Goal: Information Seeking & Learning: Learn about a topic

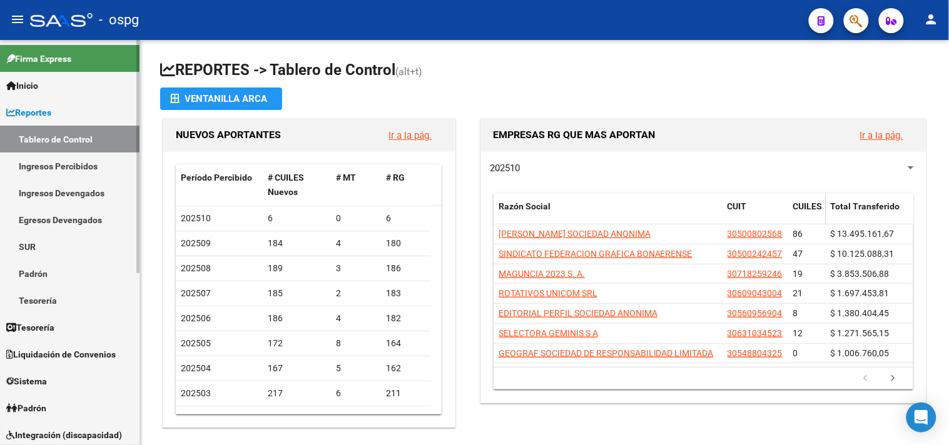
click at [46, 402] on span "Padrón" at bounding box center [26, 409] width 40 height 14
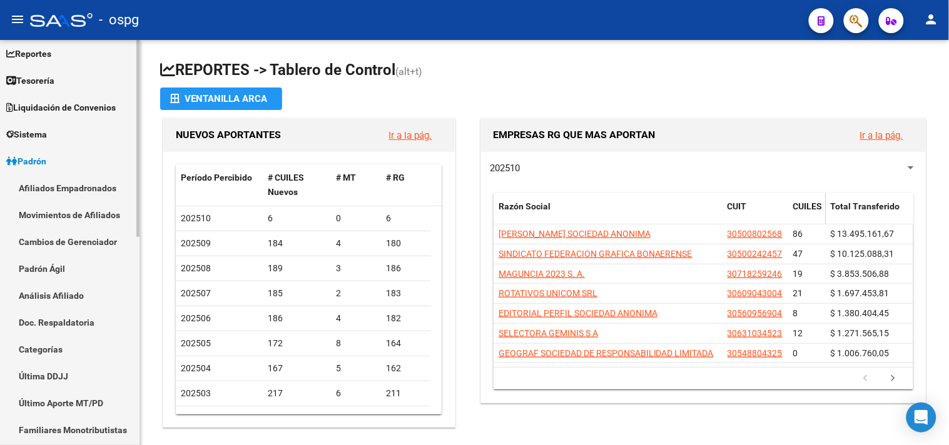
scroll to position [115, 0]
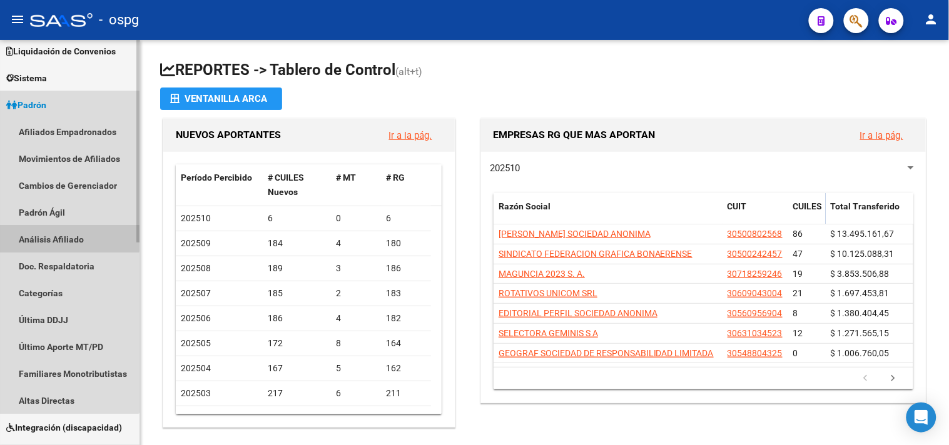
click at [59, 234] on link "Análisis Afiliado" at bounding box center [69, 239] width 139 height 27
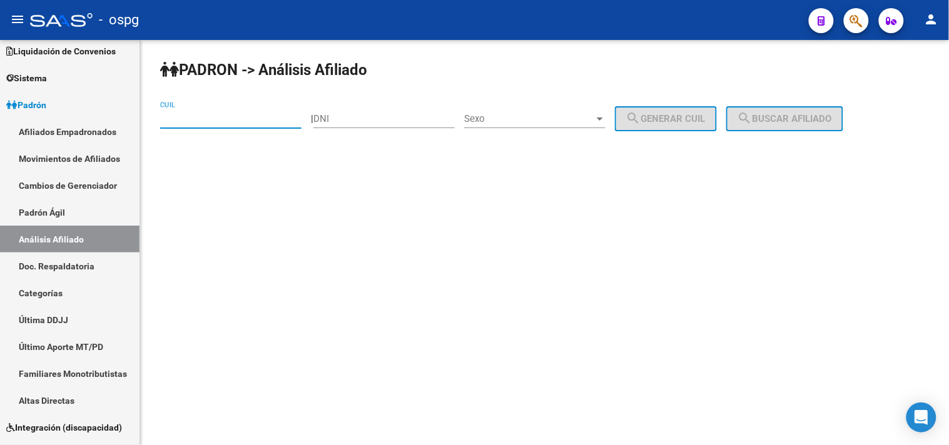
paste input "27-38043809-2"
drag, startPoint x: 791, startPoint y: 124, endPoint x: 569, endPoint y: 131, distance: 221.6
click at [783, 122] on span "search Buscar afiliado" at bounding box center [784, 118] width 94 height 11
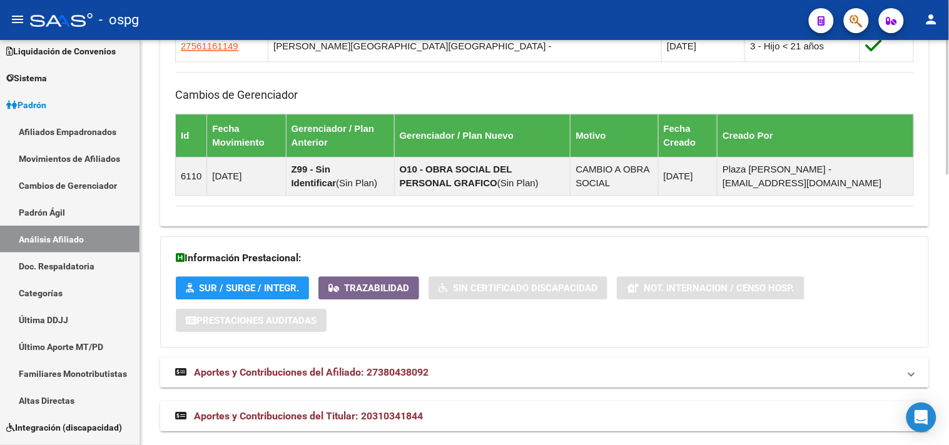
scroll to position [818, 0]
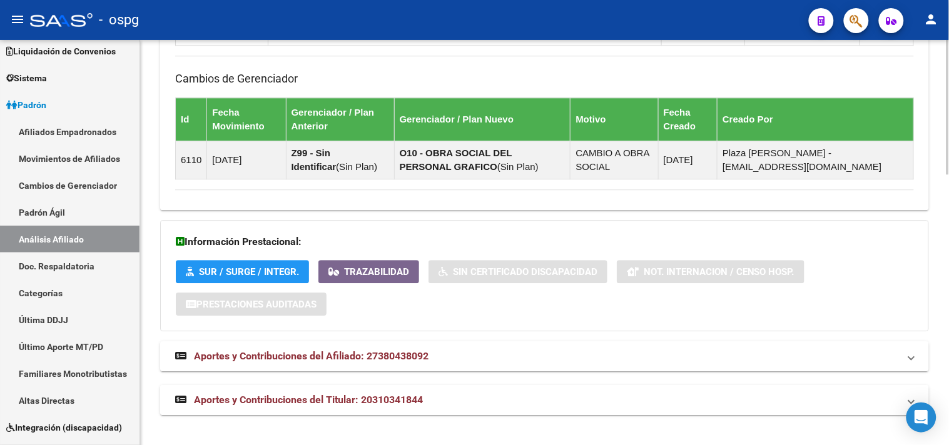
click at [489, 407] on mat-panel-title "Aportes y Contribuciones del Titular: 20310341844" at bounding box center [537, 400] width 724 height 14
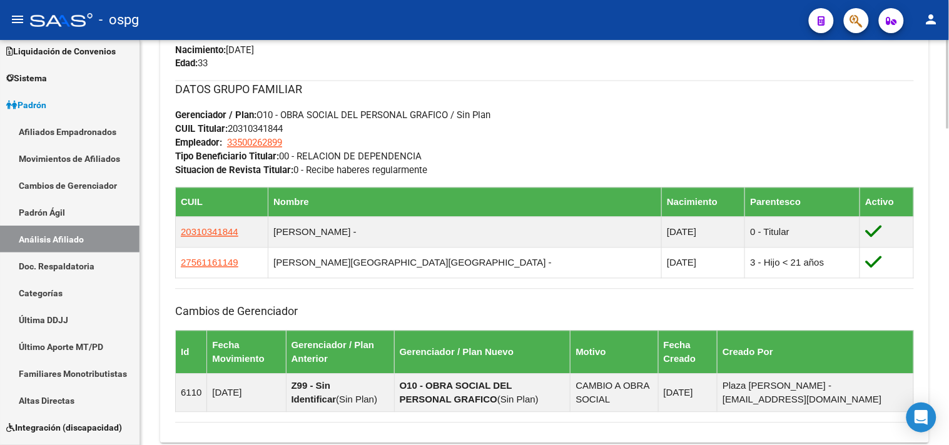
scroll to position [0, 0]
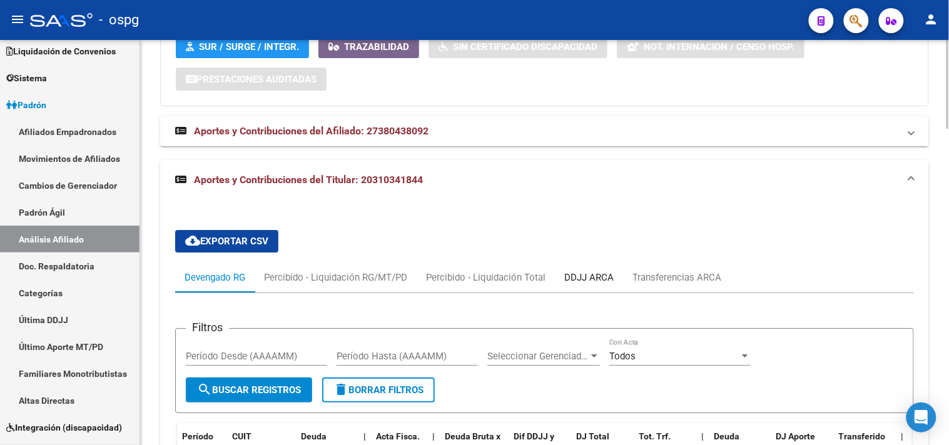
drag, startPoint x: 591, startPoint y: 282, endPoint x: 432, endPoint y: 263, distance: 160.0
click at [590, 282] on div "DDJJ ARCA" at bounding box center [588, 278] width 49 height 14
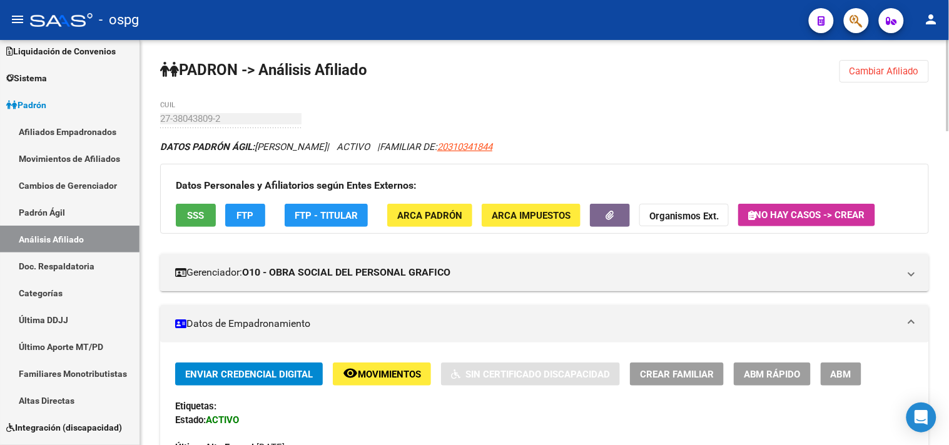
click at [186, 223] on button "SSS" at bounding box center [196, 215] width 40 height 23
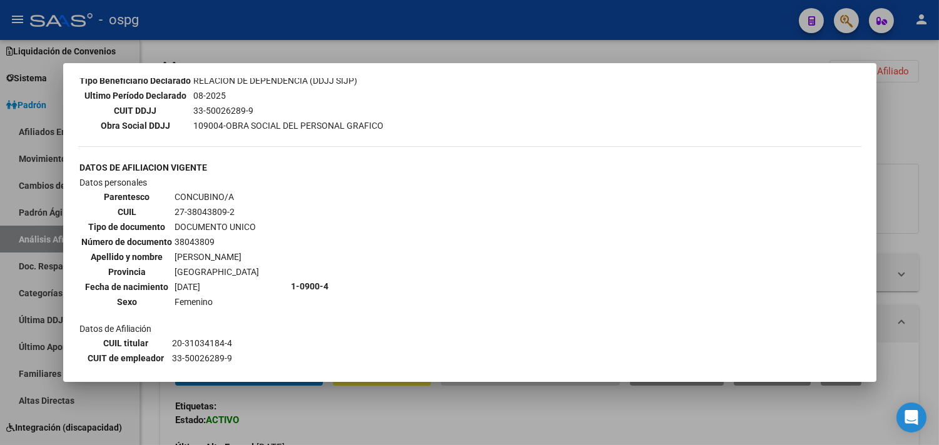
scroll to position [417, 0]
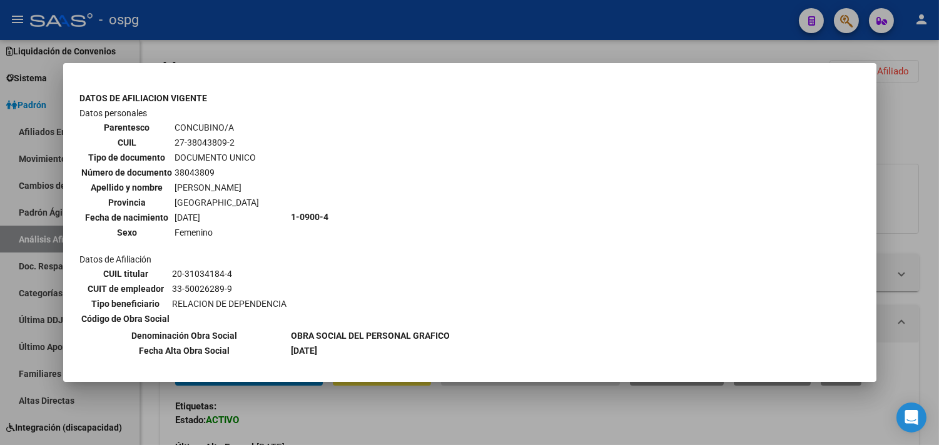
click at [222, 136] on td "27-38043809-2" at bounding box center [218, 143] width 86 height 14
drag, startPoint x: 222, startPoint y: 123, endPoint x: 178, endPoint y: 128, distance: 44.1
click at [178, 136] on td "27-38043809-2" at bounding box center [218, 143] width 86 height 14
drag, startPoint x: 185, startPoint y: 124, endPoint x: 221, endPoint y: 123, distance: 36.9
click at [221, 136] on td "27-38043809-2" at bounding box center [218, 143] width 86 height 14
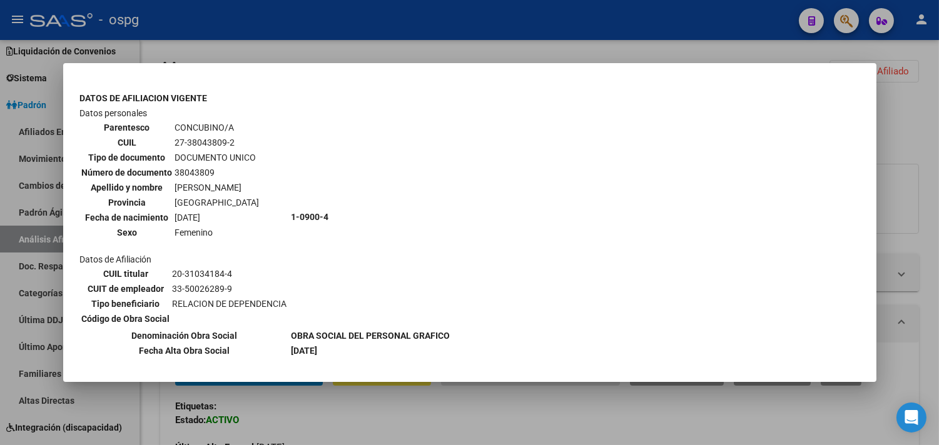
copy td "38043809"
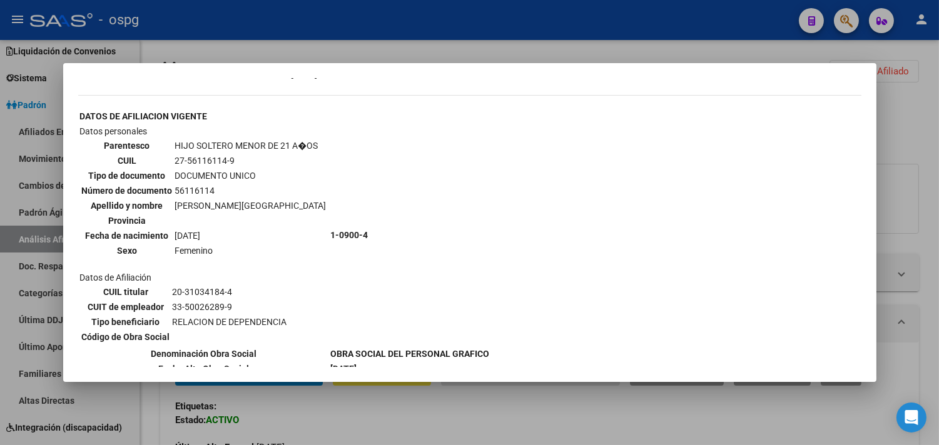
click at [378, 423] on div at bounding box center [469, 222] width 939 height 445
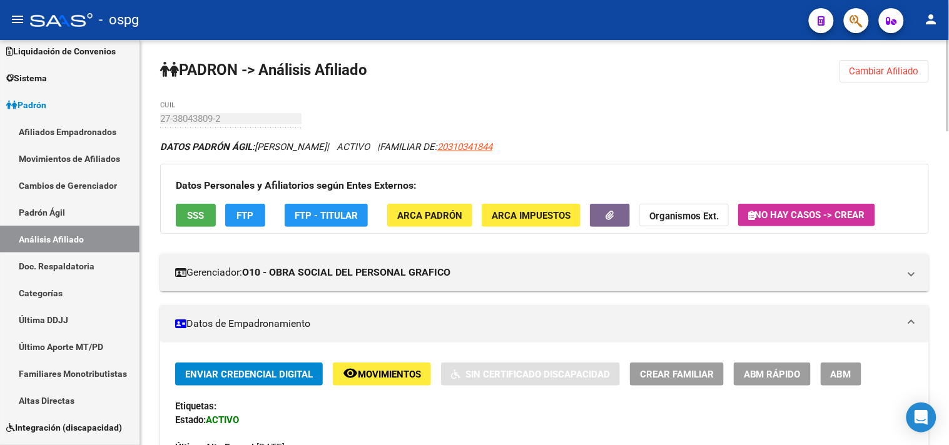
click at [230, 214] on button "FTP" at bounding box center [245, 215] width 40 height 23
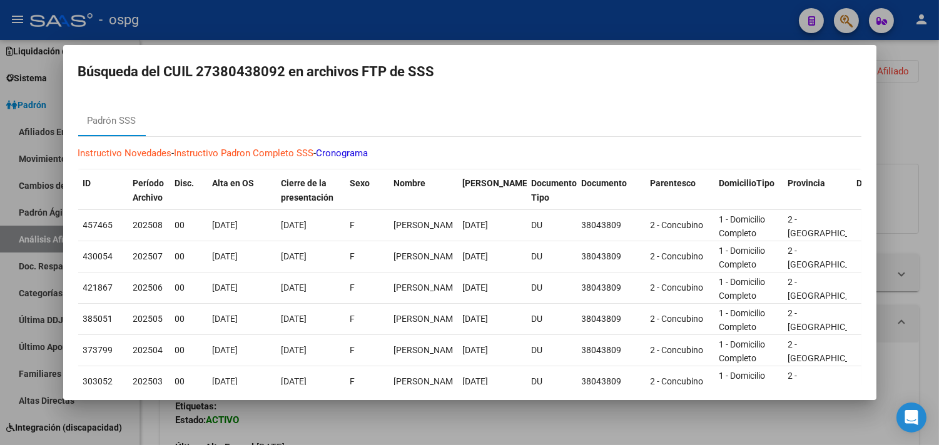
click at [347, 428] on div at bounding box center [469, 222] width 939 height 445
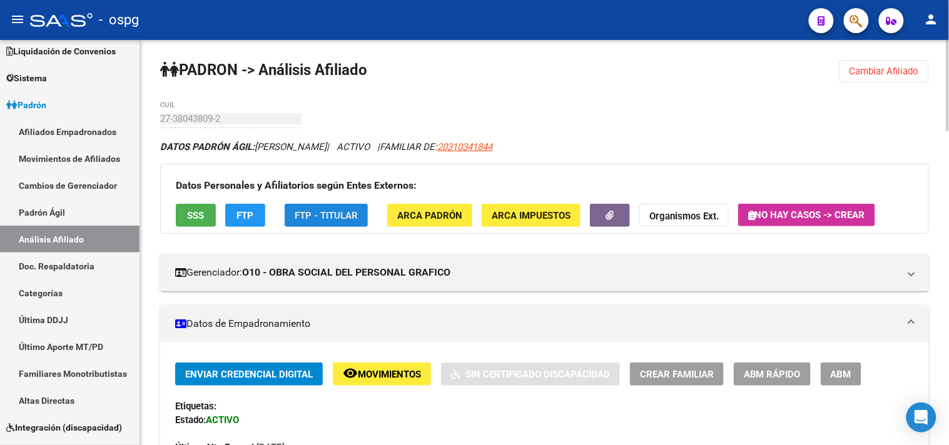
click at [343, 220] on span "FTP - Titular" at bounding box center [326, 215] width 63 height 11
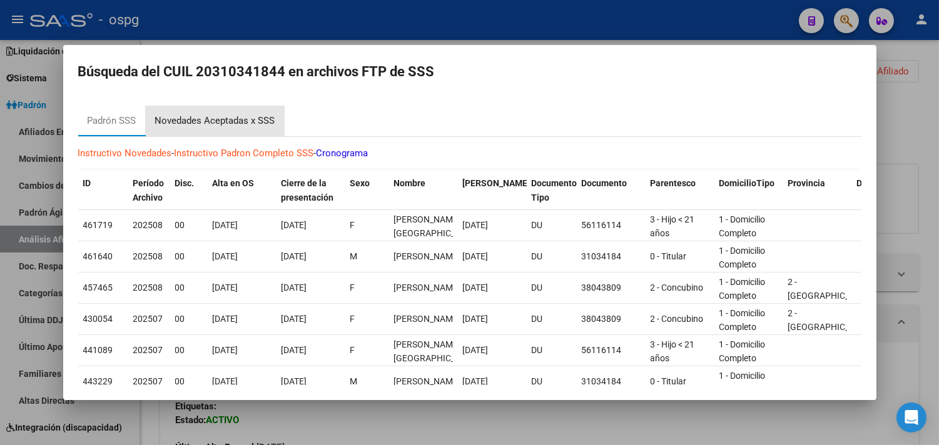
drag, startPoint x: 242, startPoint y: 119, endPoint x: 283, endPoint y: 188, distance: 79.9
click at [242, 119] on div "Novedades Aceptadas x SSS" at bounding box center [215, 121] width 120 height 14
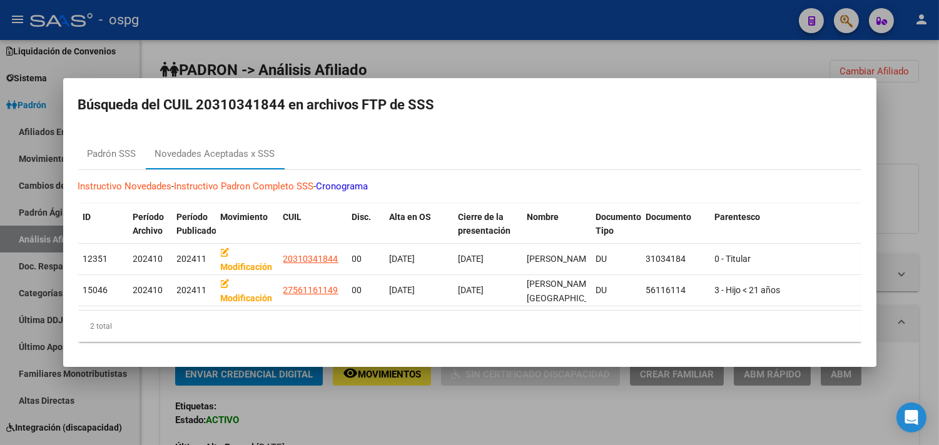
click at [423, 425] on div at bounding box center [469, 222] width 939 height 445
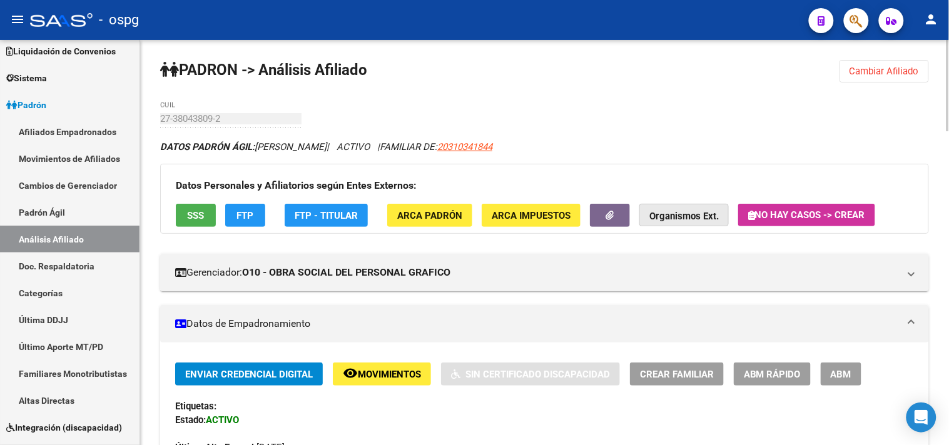
click at [677, 226] on button "Organismos Ext." at bounding box center [683, 215] width 89 height 23
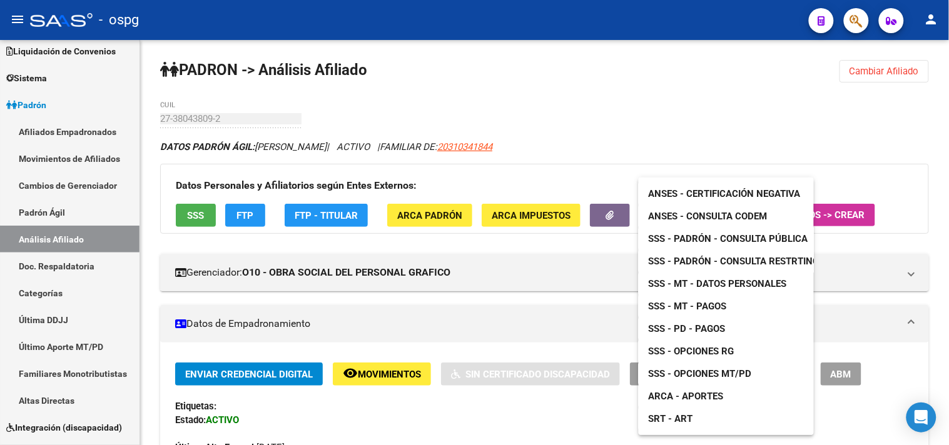
click at [693, 192] on span "ANSES - Certificación Negativa" at bounding box center [725, 193] width 152 height 11
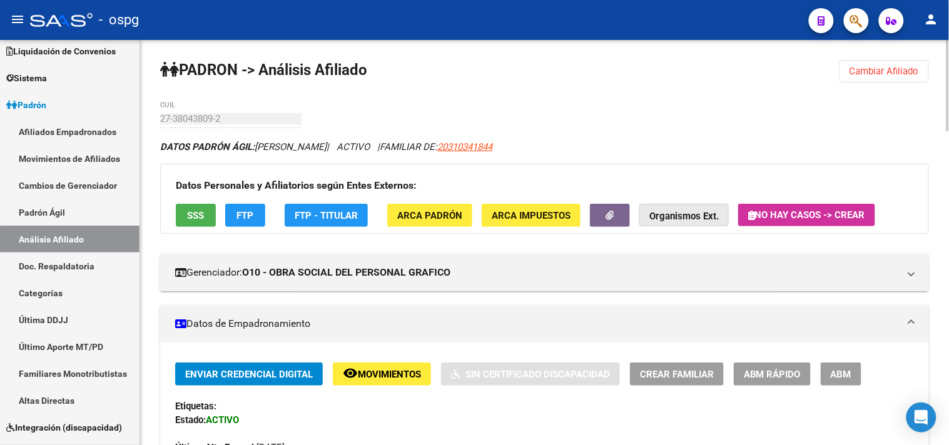
click at [703, 220] on strong "Organismos Ext." at bounding box center [683, 216] width 69 height 11
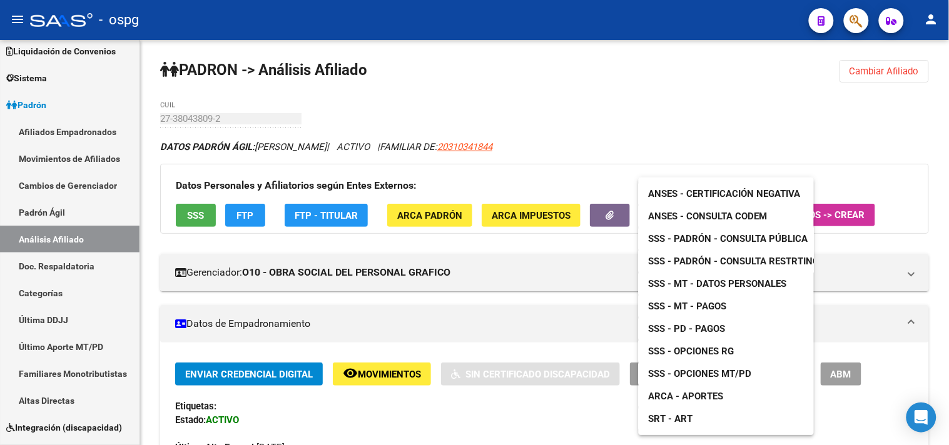
click at [687, 216] on span "ANSES - Consulta CODEM" at bounding box center [708, 216] width 119 height 11
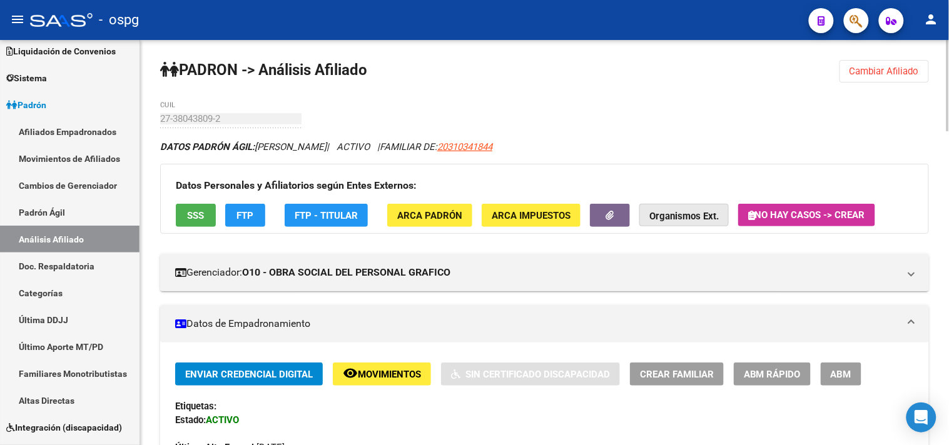
click at [653, 215] on strong "Organismos Ext." at bounding box center [683, 216] width 69 height 11
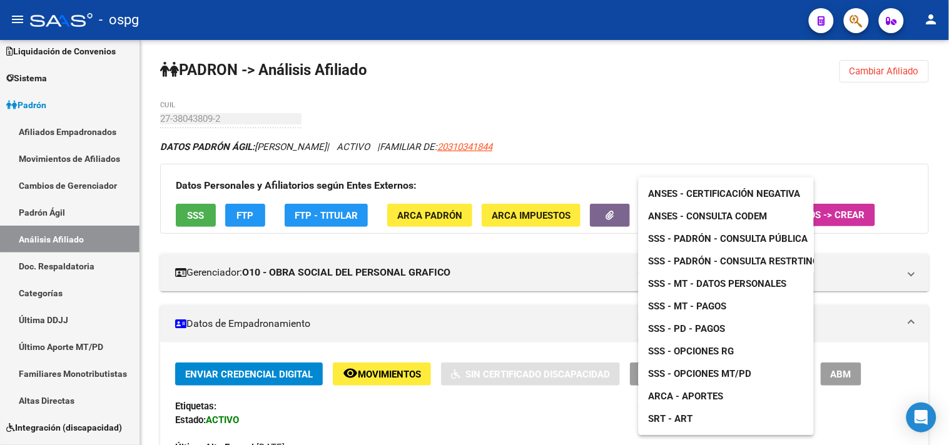
click at [524, 243] on div at bounding box center [474, 222] width 949 height 445
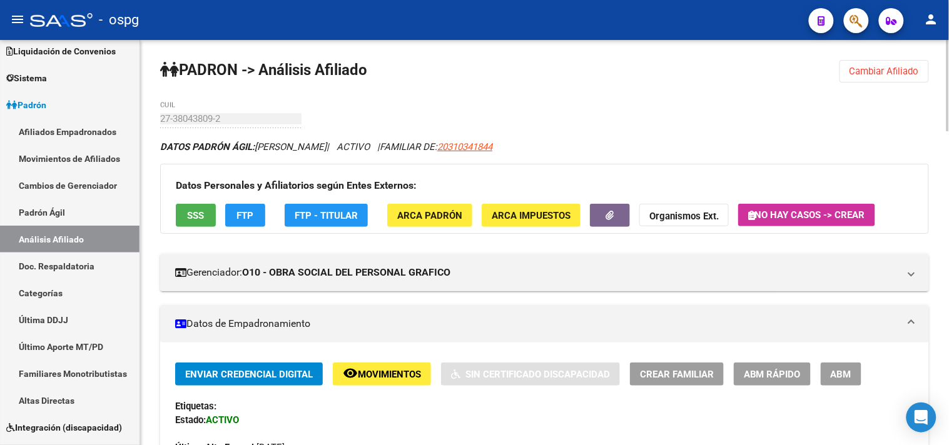
click at [884, 74] on span "Cambiar Afiliado" at bounding box center [883, 71] width 69 height 11
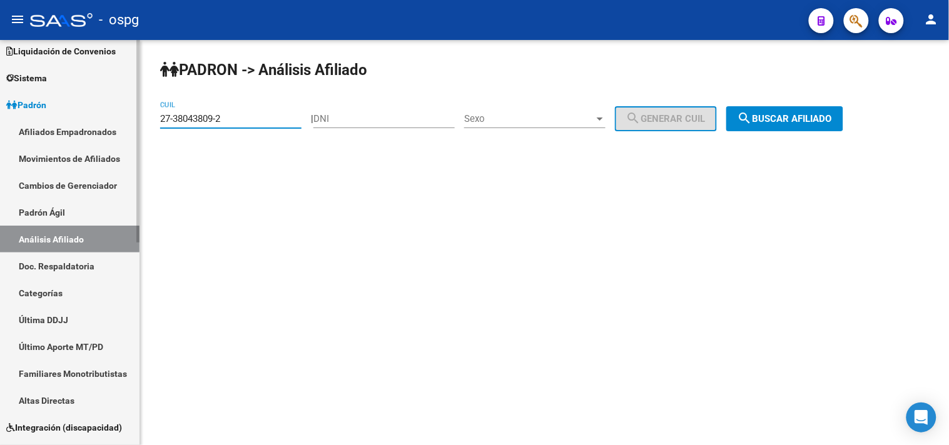
drag, startPoint x: 235, startPoint y: 119, endPoint x: 363, endPoint y: 153, distance: 132.0
click at [113, 111] on mat-sidenav-container "Firma Express Inicio Calendario SSS Instructivos Contacto OS Reportes Tablero d…" at bounding box center [474, 242] width 949 height 405
paste input "0-07779381-0"
click at [767, 115] on span "search Buscar afiliado" at bounding box center [784, 118] width 94 height 11
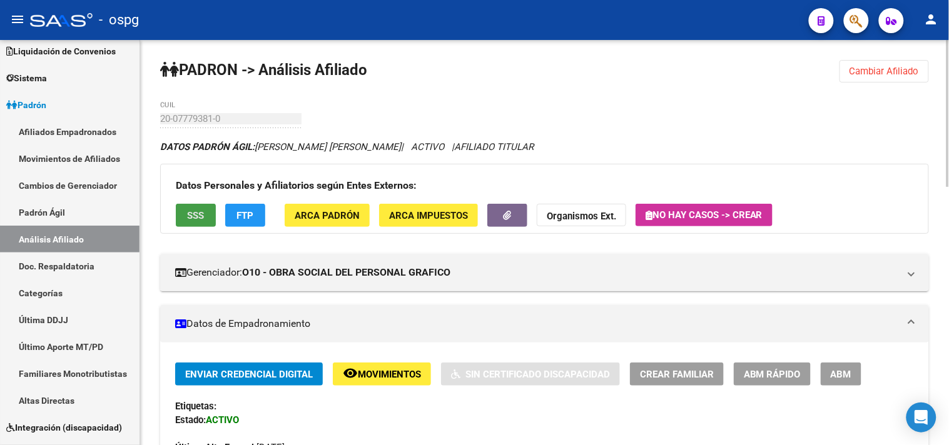
click at [188, 215] on span "SSS" at bounding box center [196, 215] width 17 height 11
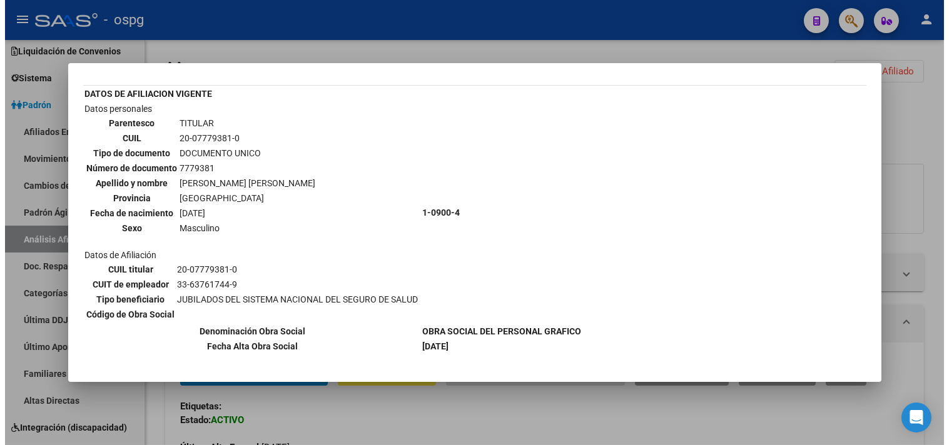
scroll to position [41, 0]
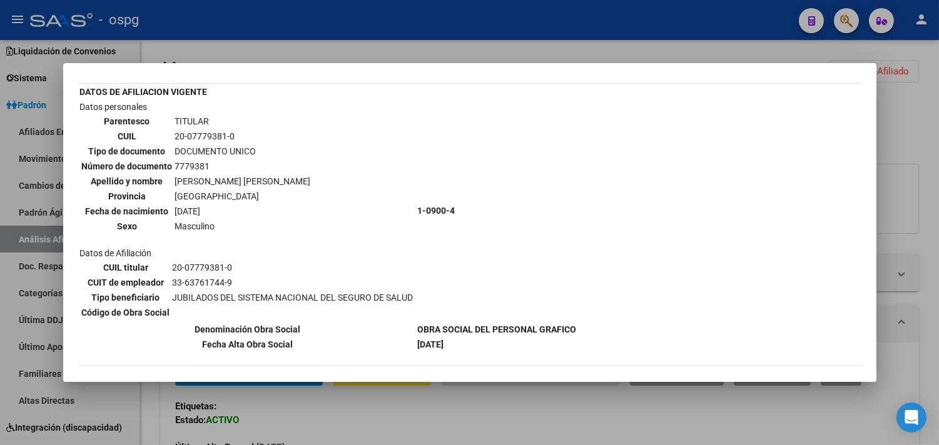
click at [420, 404] on div at bounding box center [469, 222] width 939 height 445
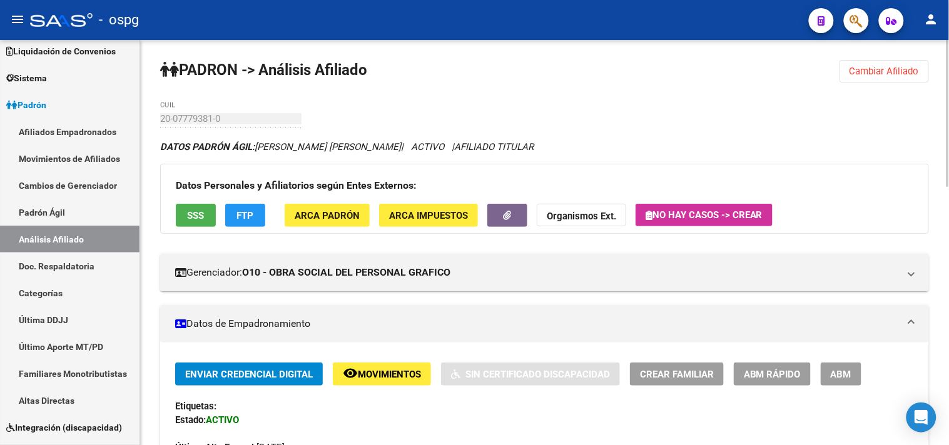
click at [261, 223] on button "FTP" at bounding box center [245, 215] width 40 height 23
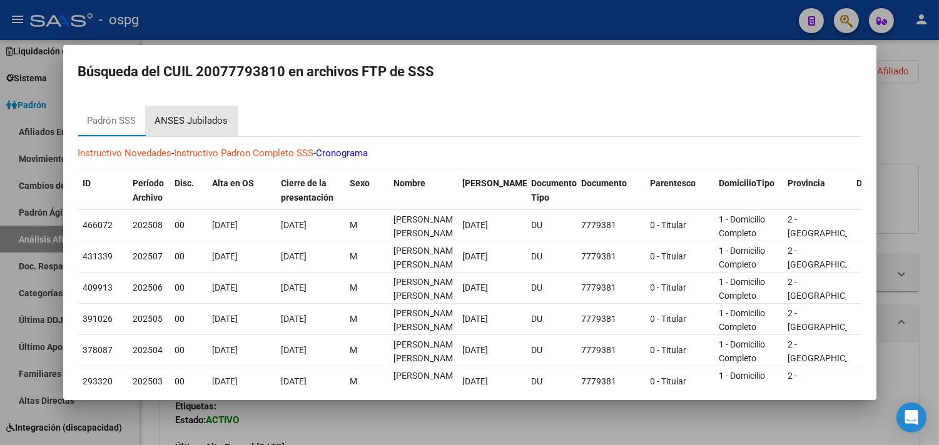
drag, startPoint x: 217, startPoint y: 127, endPoint x: 339, endPoint y: 186, distance: 135.4
click at [217, 125] on div "ANSES Jubilados" at bounding box center [191, 121] width 73 height 14
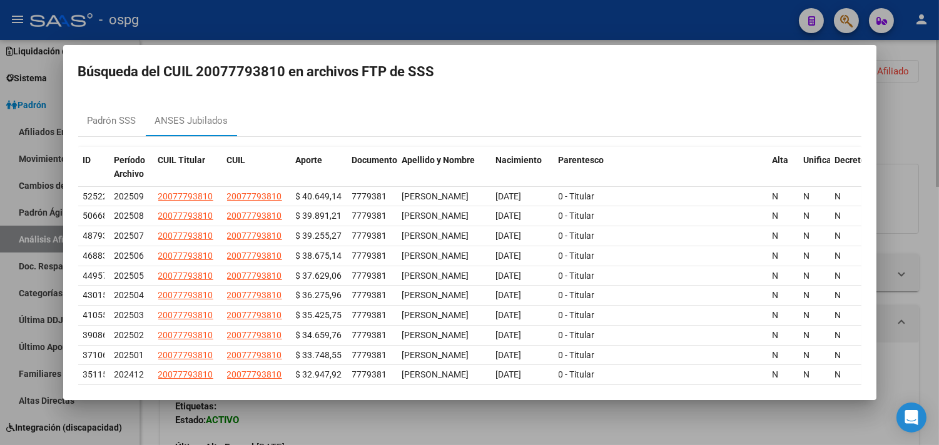
click at [420, 423] on div at bounding box center [469, 222] width 939 height 445
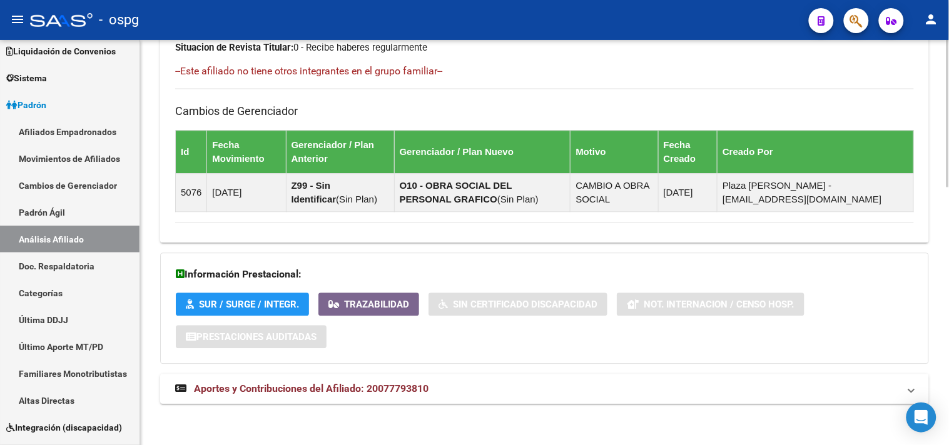
scroll to position [711, 0]
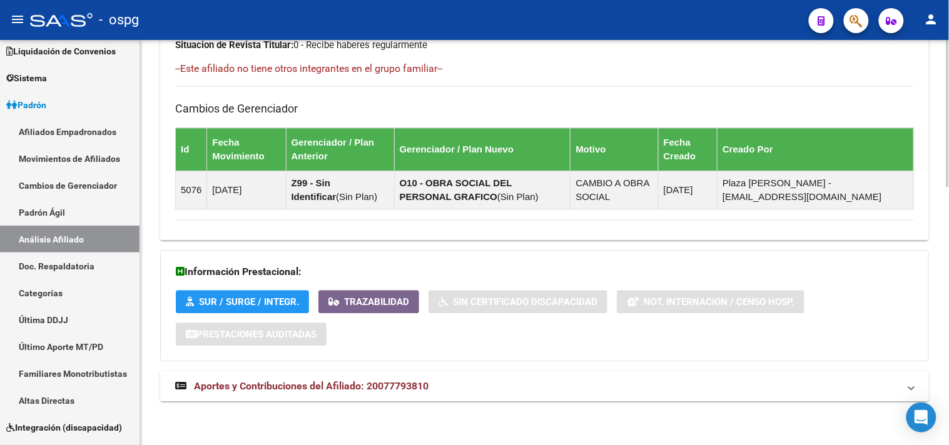
click at [514, 386] on mat-panel-title "Aportes y Contribuciones del Afiliado: 20077793810" at bounding box center [537, 387] width 724 height 14
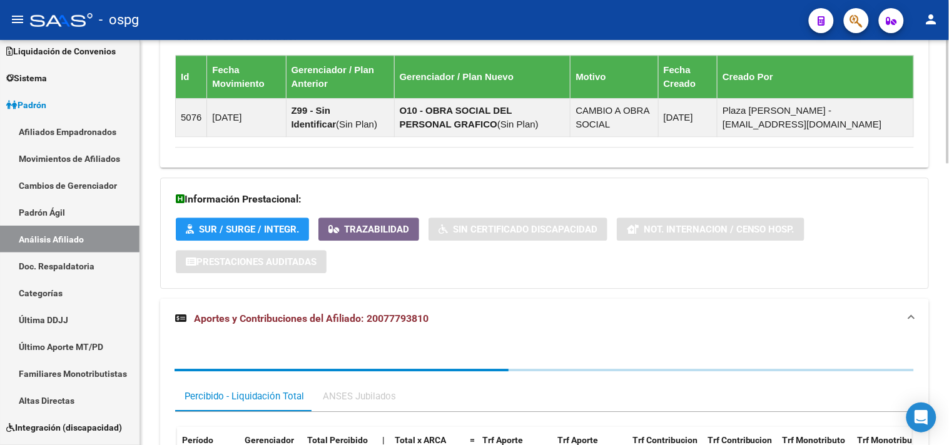
scroll to position [926, 0]
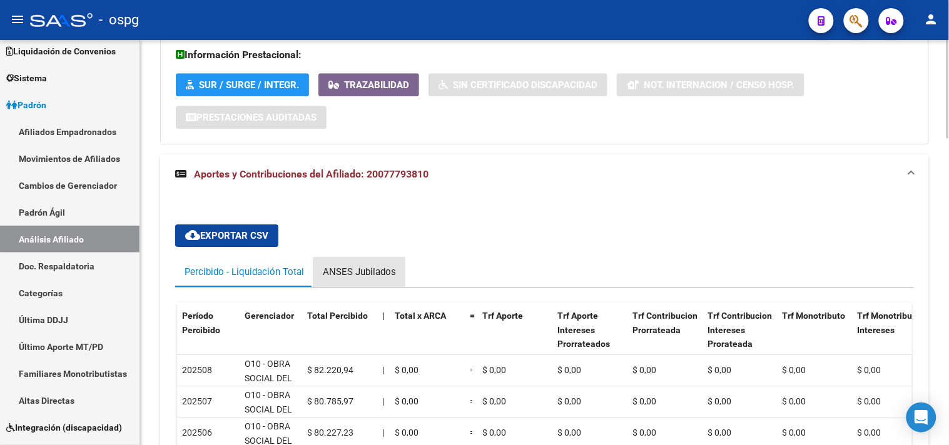
click at [398, 275] on div "ANSES Jubilados" at bounding box center [359, 272] width 92 height 30
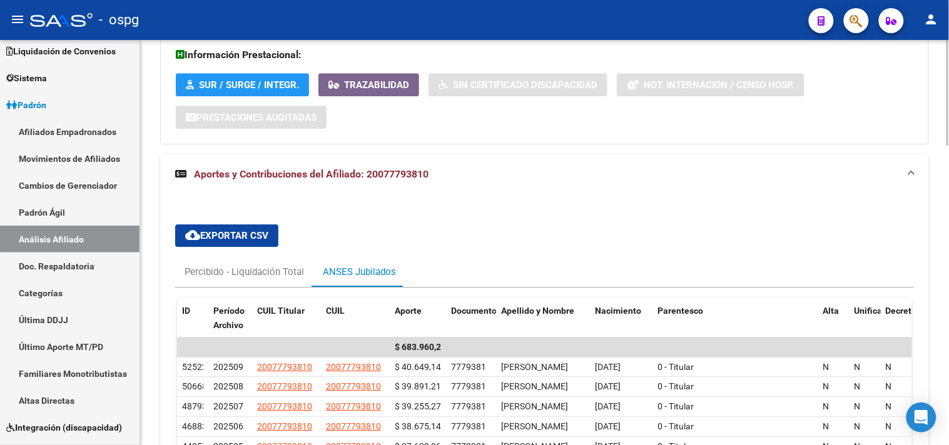
click at [574, 198] on div "cloud_download Exportar CSV Percibido - Liquidación Total ANSES Jubilados ID Pe…" at bounding box center [544, 408] width 769 height 427
click at [560, 173] on mat-panel-title "Aportes y Contribuciones del Afiliado: 20077793810" at bounding box center [537, 175] width 724 height 14
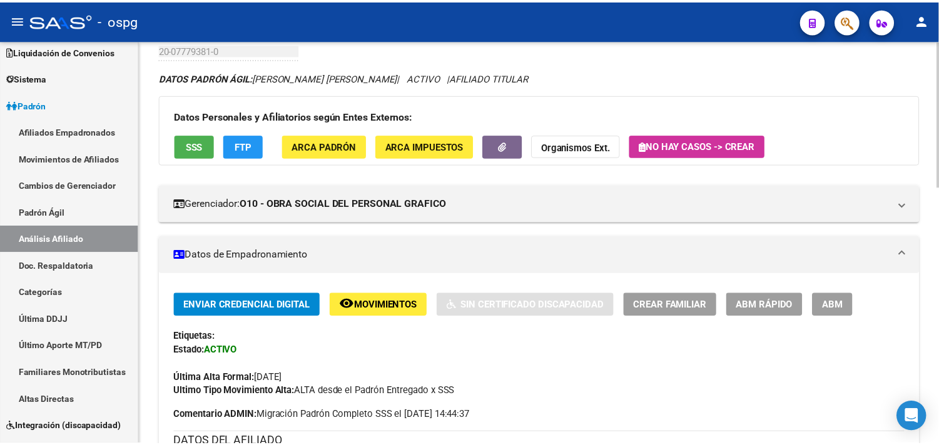
scroll to position [0, 0]
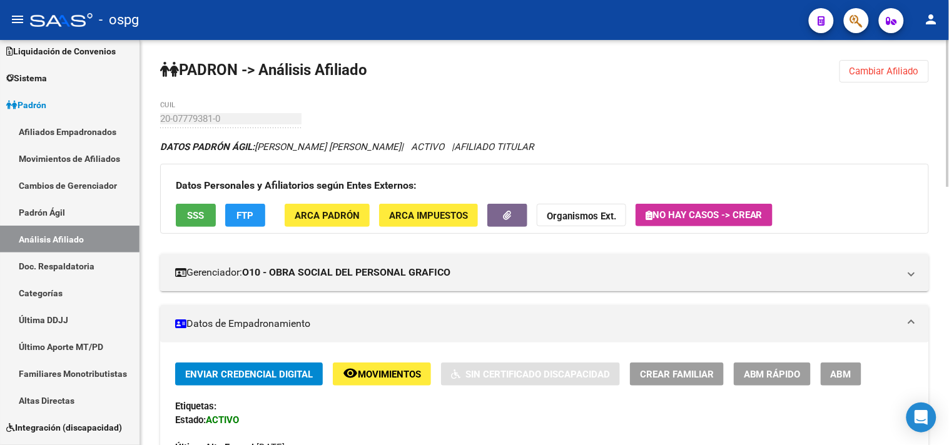
click at [229, 139] on div "20-07779381-0 CUIL" at bounding box center [230, 120] width 141 height 39
click at [191, 205] on button "SSS" at bounding box center [196, 215] width 40 height 23
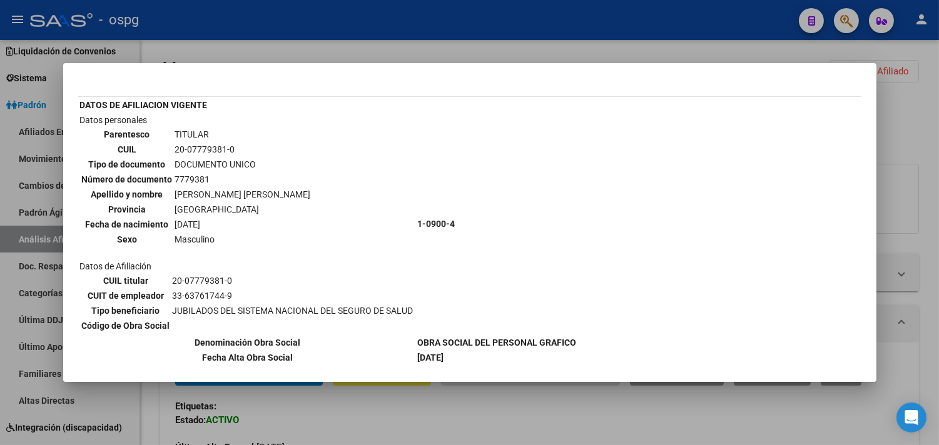
scroll to position [41, 0]
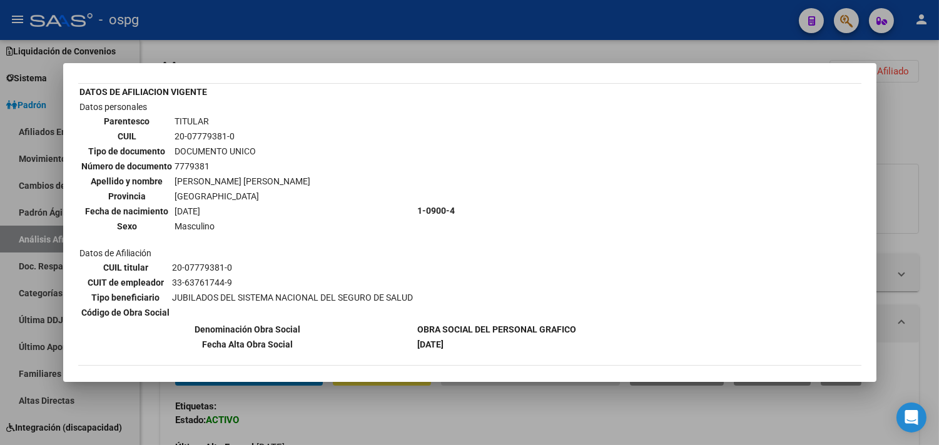
drag, startPoint x: 496, startPoint y: 423, endPoint x: 572, endPoint y: 218, distance: 219.3
click at [497, 427] on div at bounding box center [469, 222] width 939 height 445
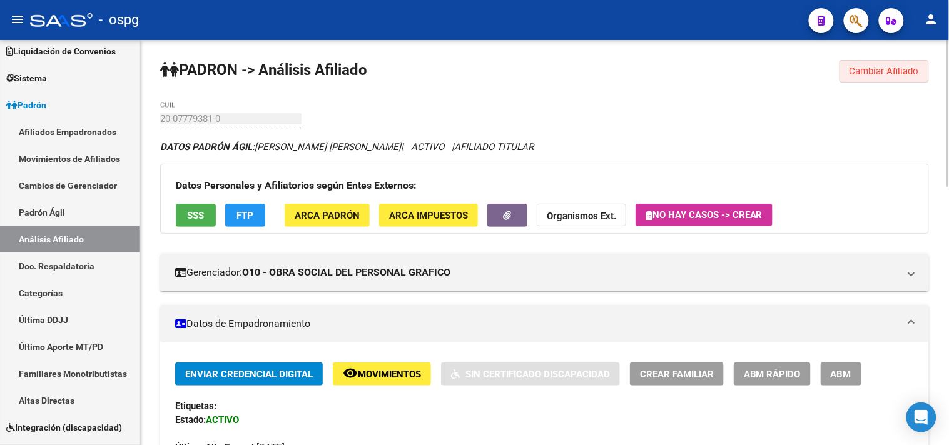
click at [914, 70] on span "Cambiar Afiliado" at bounding box center [883, 71] width 69 height 11
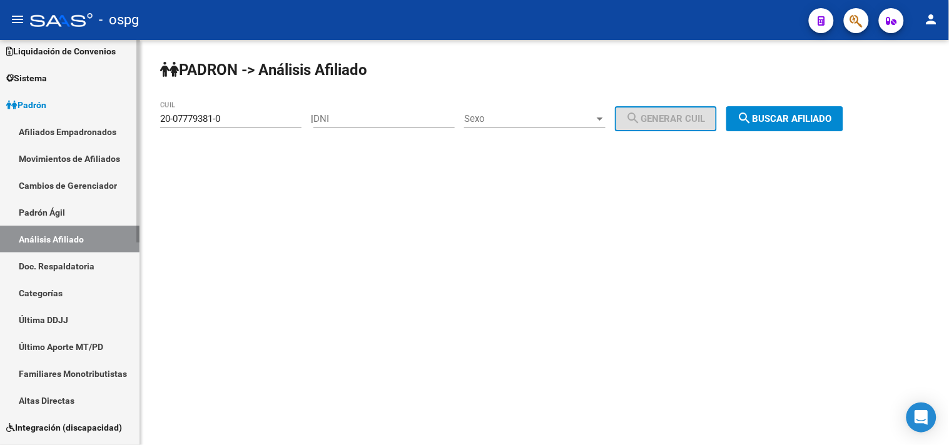
drag, startPoint x: 231, startPoint y: 120, endPoint x: 30, endPoint y: 94, distance: 203.1
click at [2, 96] on mat-sidenav-container "Firma Express Inicio Calendario SSS Instructivos Contacto OS Reportes Tablero d…" at bounding box center [474, 242] width 949 height 405
paste input "14439484-5"
type input "20-14439484-5"
drag, startPoint x: 811, startPoint y: 116, endPoint x: 780, endPoint y: 111, distance: 31.8
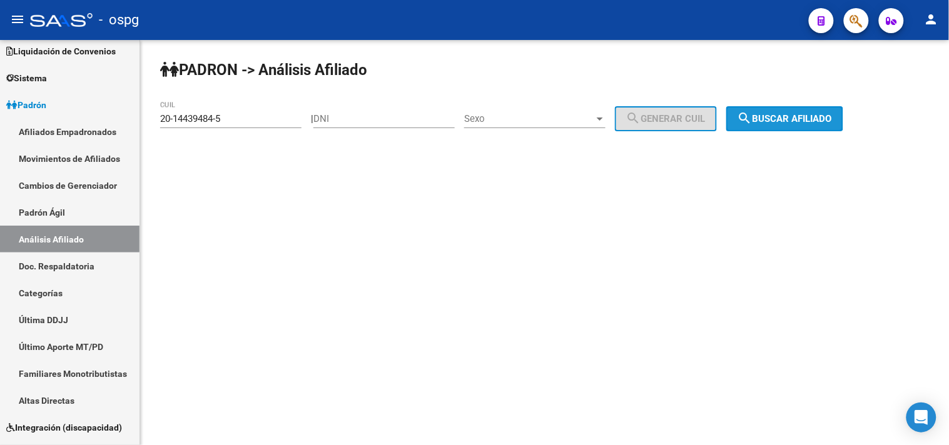
click at [811, 116] on span "search Buscar afiliado" at bounding box center [784, 118] width 94 height 11
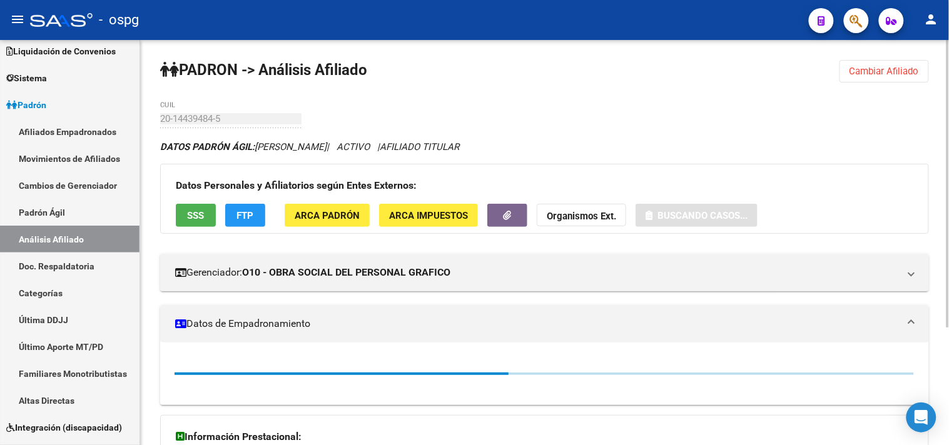
click at [239, 225] on button "FTP" at bounding box center [245, 215] width 40 height 23
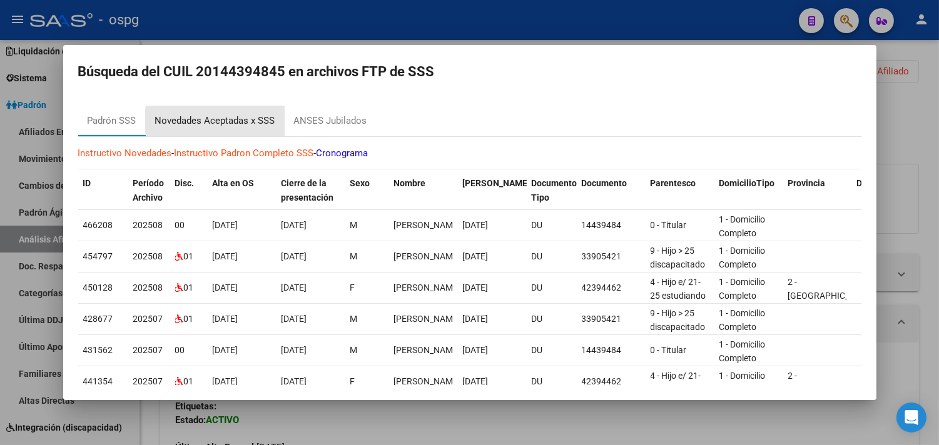
click at [251, 121] on div "Novedades Aceptadas x SSS" at bounding box center [215, 121] width 120 height 14
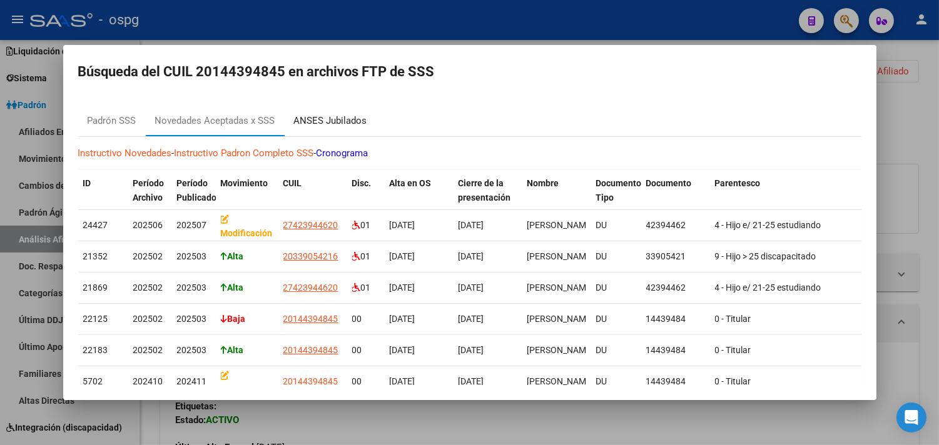
click at [338, 129] on div "ANSES Jubilados" at bounding box center [331, 121] width 92 height 30
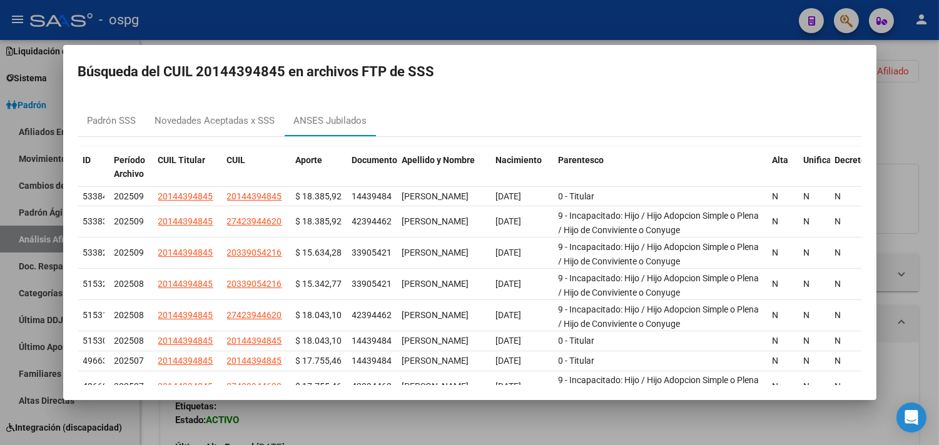
click at [442, 427] on div at bounding box center [469, 222] width 939 height 445
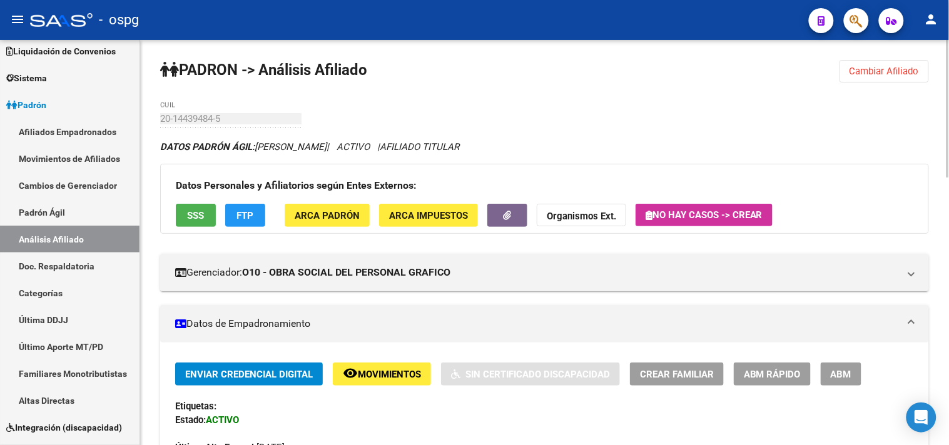
click at [893, 69] on span "Cambiar Afiliado" at bounding box center [883, 71] width 69 height 11
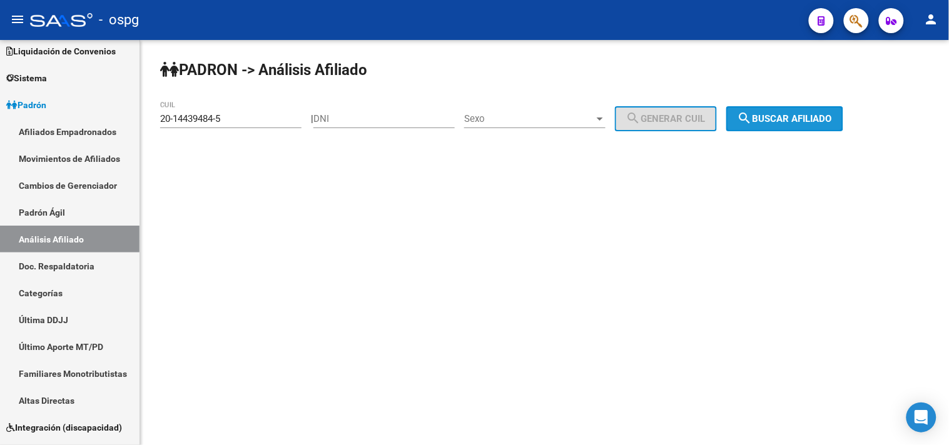
click at [815, 113] on button "search Buscar afiliado" at bounding box center [784, 118] width 117 height 25
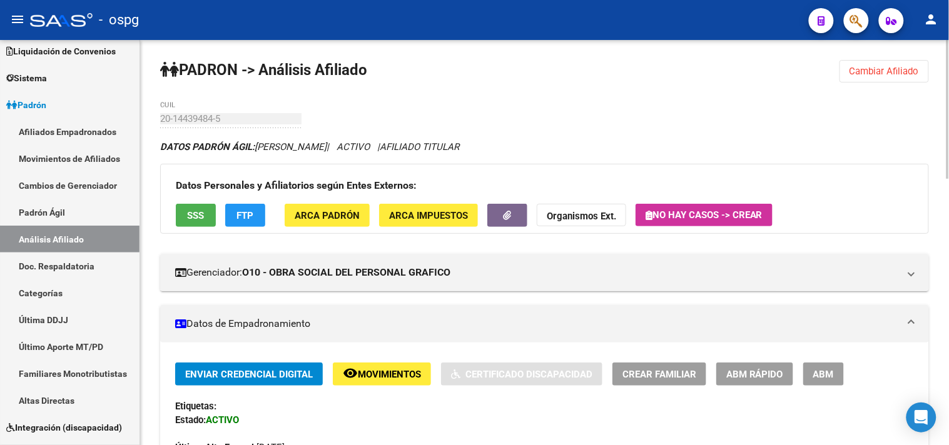
click at [189, 213] on span "SSS" at bounding box center [196, 215] width 17 height 11
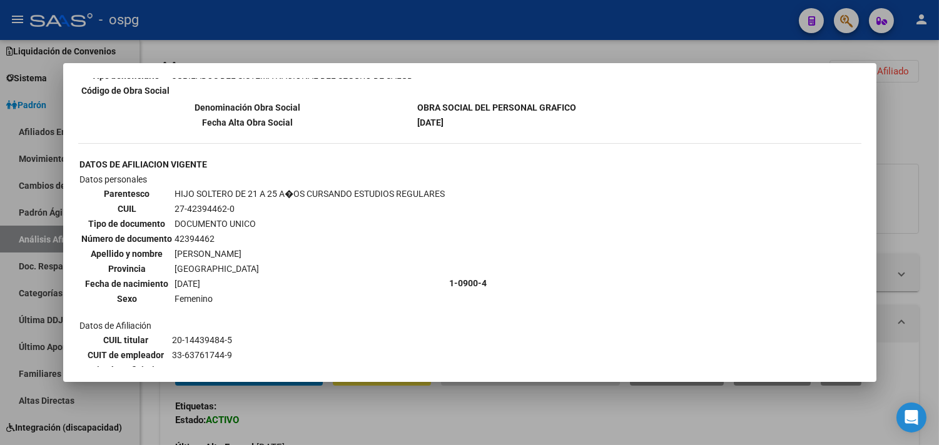
scroll to position [278, 0]
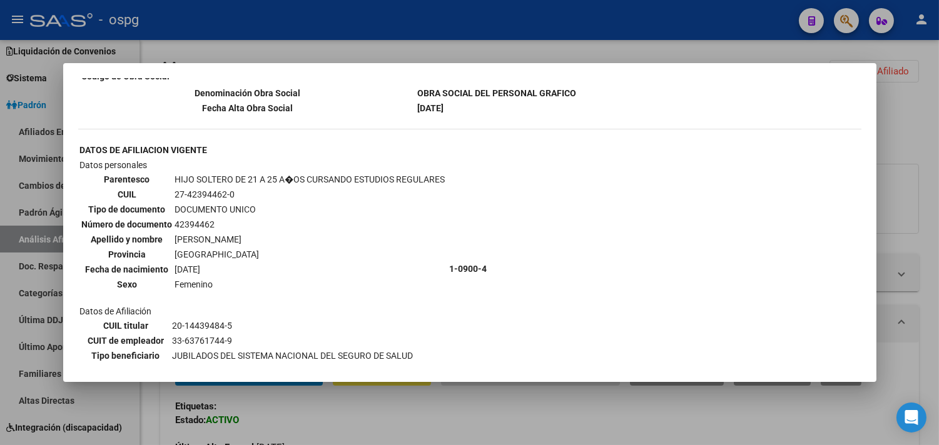
click at [390, 401] on div at bounding box center [469, 222] width 939 height 445
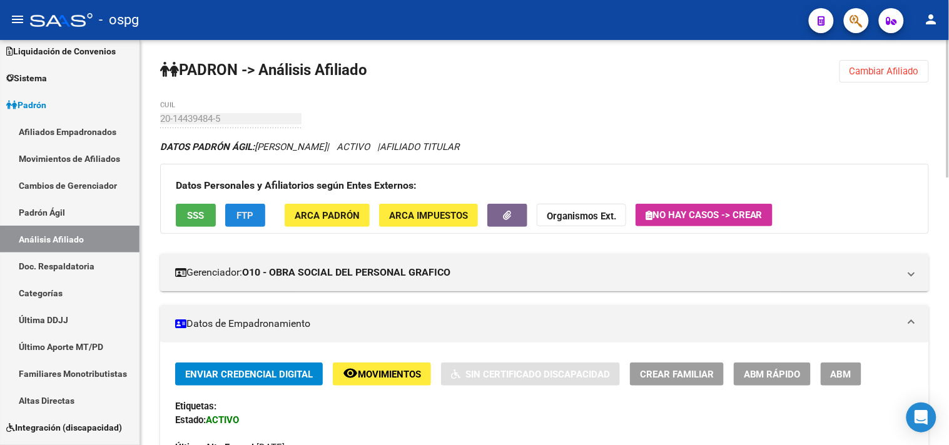
click at [249, 215] on span "FTP" at bounding box center [245, 215] width 17 height 11
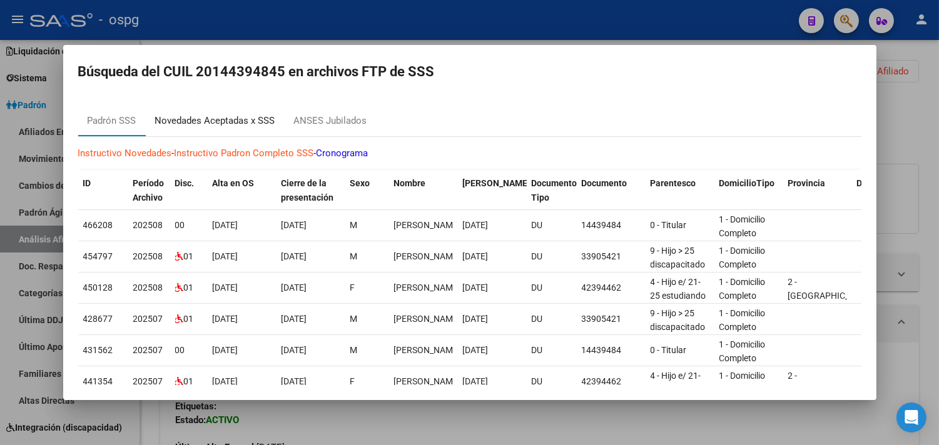
click at [256, 128] on div "Novedades Aceptadas x SSS" at bounding box center [215, 121] width 139 height 30
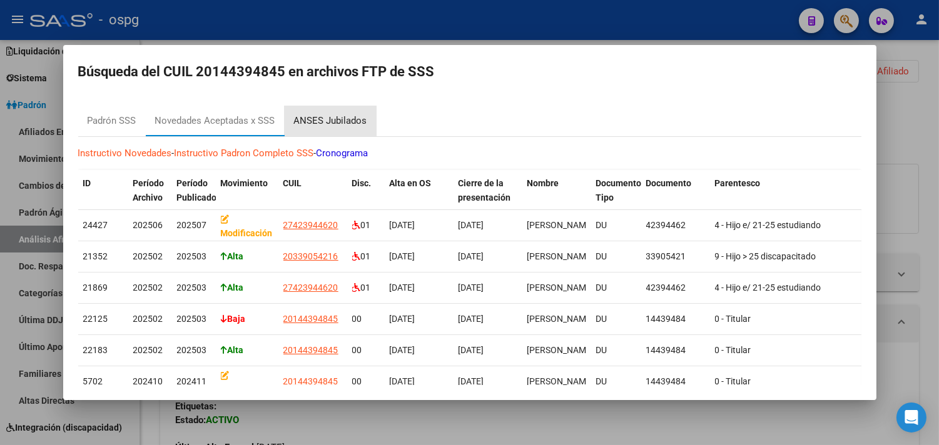
click at [333, 118] on div "ANSES Jubilados" at bounding box center [330, 121] width 73 height 14
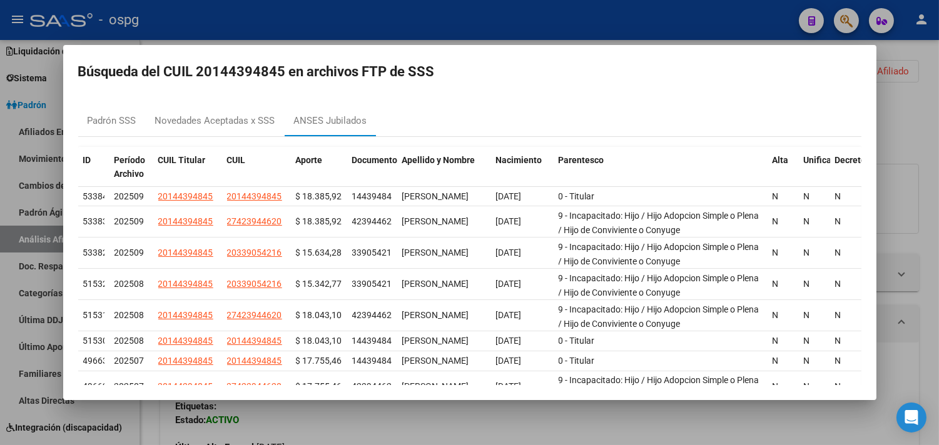
drag, startPoint x: 513, startPoint y: 420, endPoint x: 564, endPoint y: 444, distance: 56.8
click at [514, 419] on div at bounding box center [469, 222] width 939 height 445
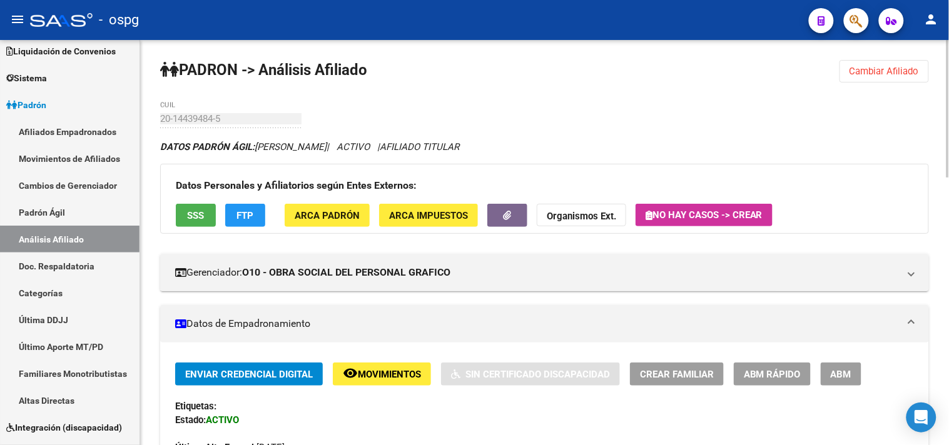
click at [415, 437] on div "Última Alta Formal: [DATE]" at bounding box center [544, 441] width 739 height 28
click at [202, 220] on span "SSS" at bounding box center [196, 215] width 17 height 11
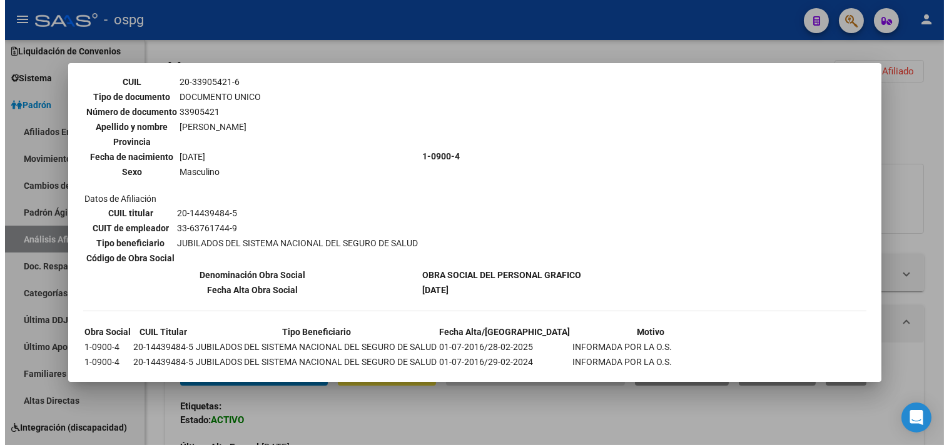
scroll to position [708, 0]
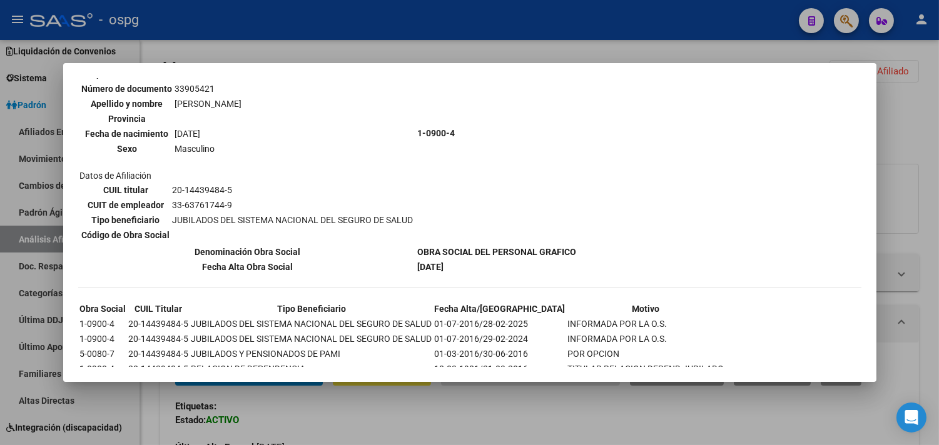
click at [410, 408] on div at bounding box center [469, 222] width 939 height 445
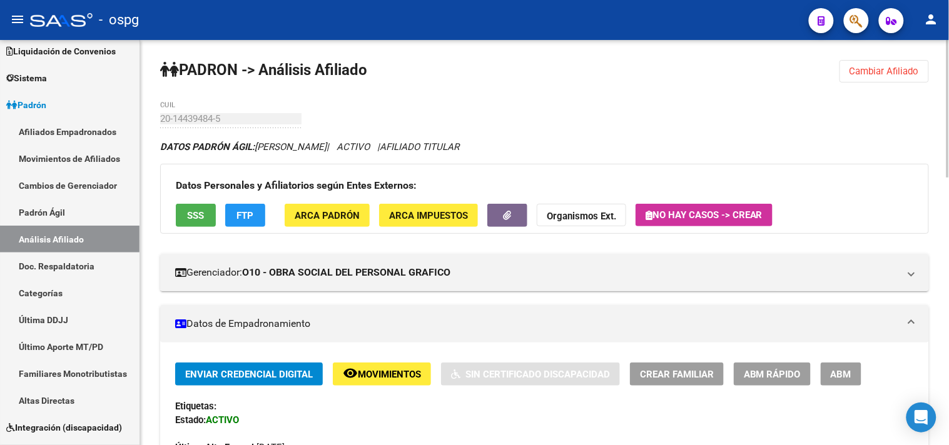
click at [856, 195] on div "Datos Personales y Afiliatorios según Entes Externos: SSS FTP ARCA Padrón ARCA …" at bounding box center [544, 199] width 769 height 70
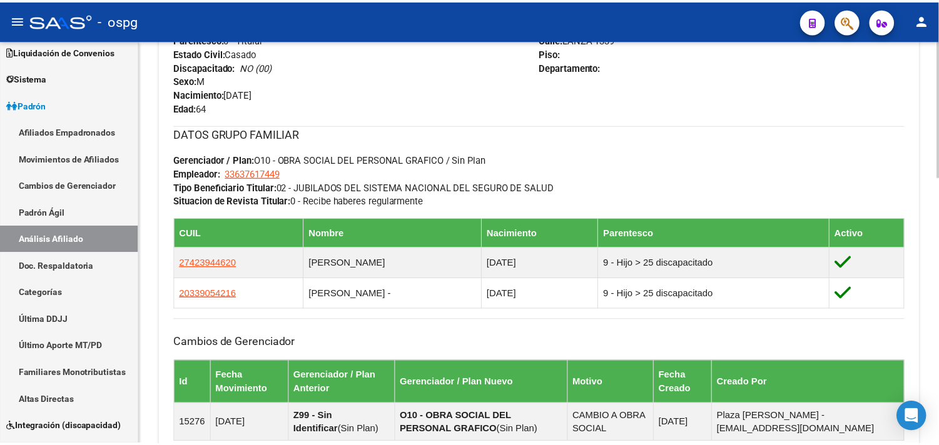
scroll to position [555, 0]
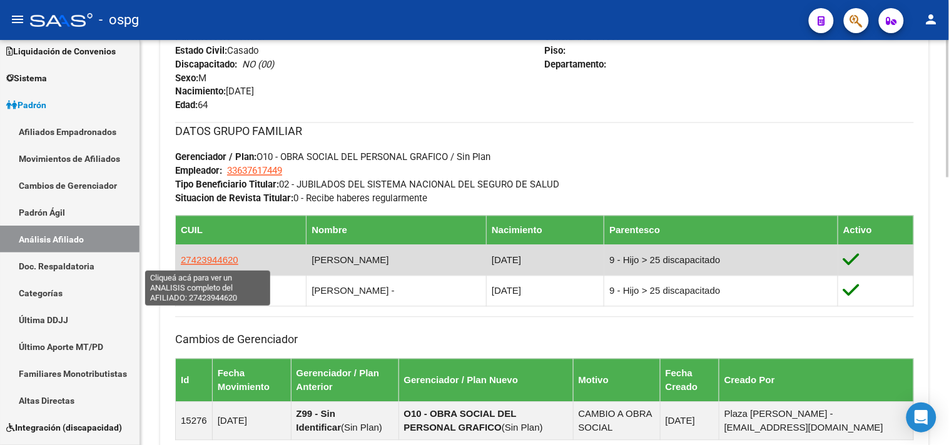
click at [216, 255] on span "27423944620" at bounding box center [210, 260] width 58 height 11
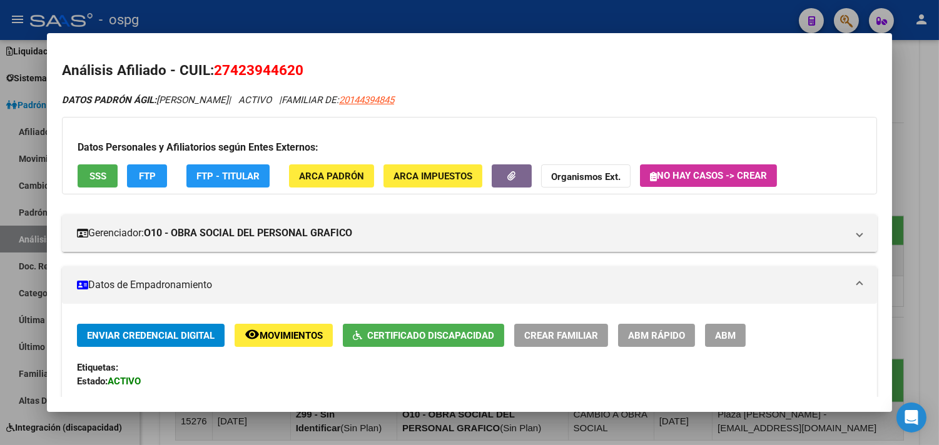
scroll to position [69, 0]
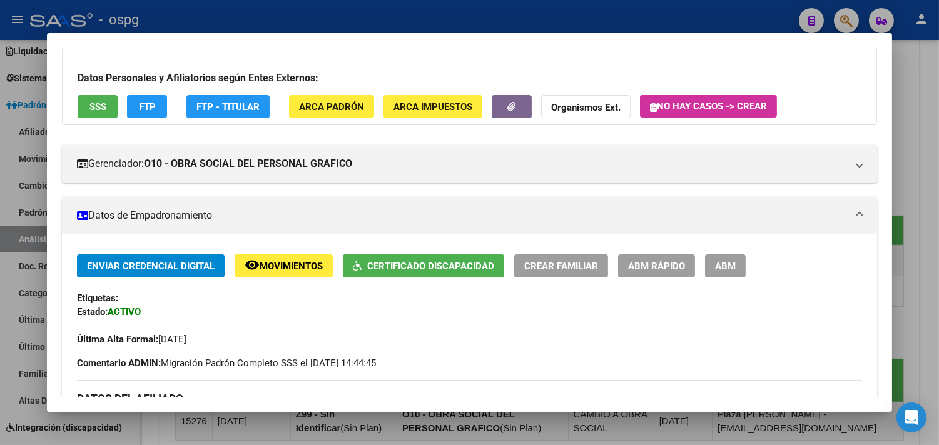
click at [442, 271] on span "Certificado Discapacidad" at bounding box center [430, 266] width 127 height 11
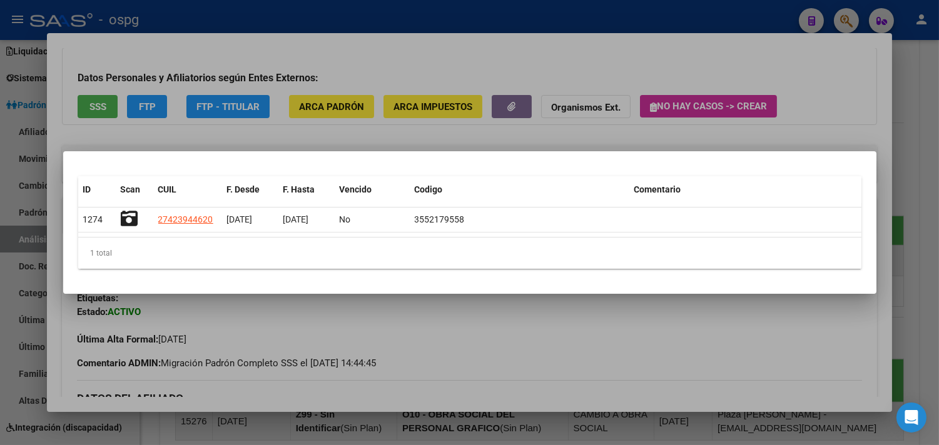
click at [453, 345] on div at bounding box center [469, 222] width 939 height 445
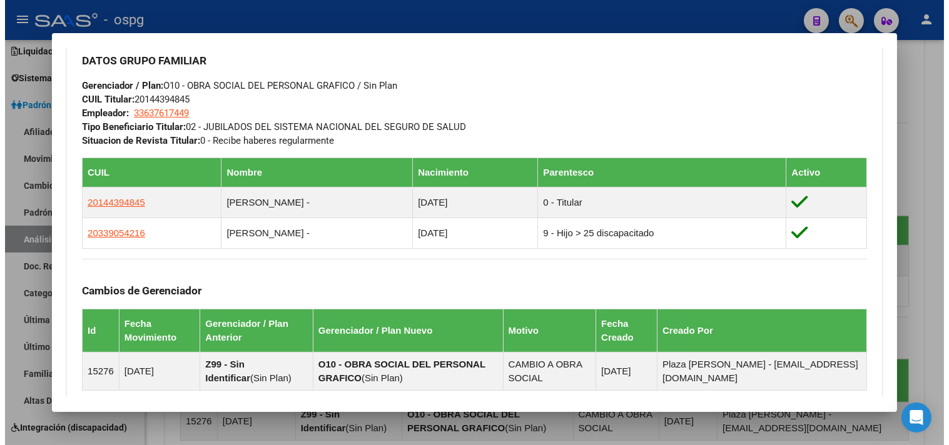
scroll to position [626, 0]
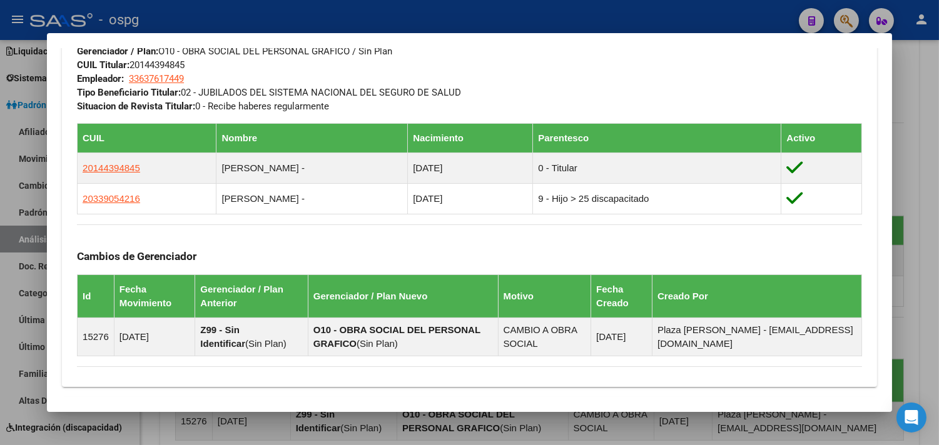
click at [514, 432] on div at bounding box center [469, 222] width 939 height 445
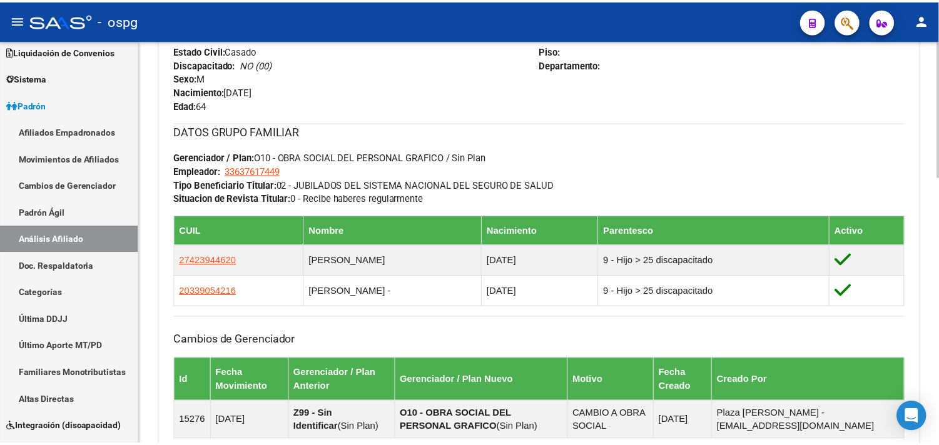
scroll to position [695, 0]
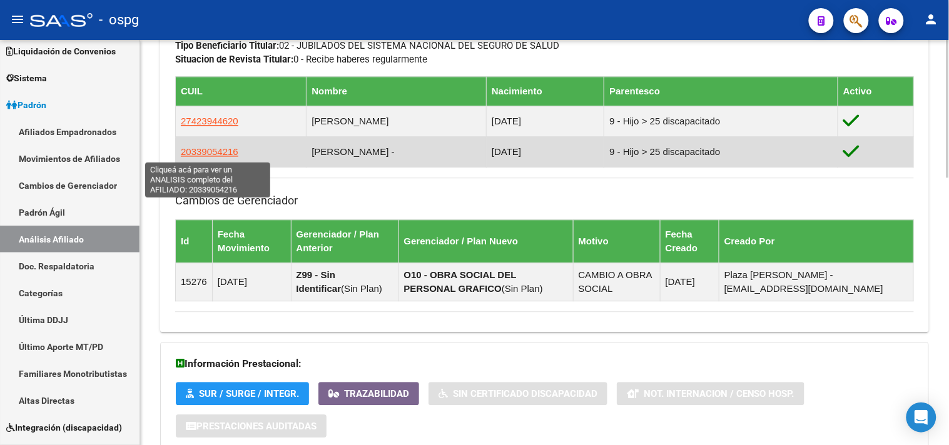
click at [226, 148] on span "20339054216" at bounding box center [210, 151] width 58 height 11
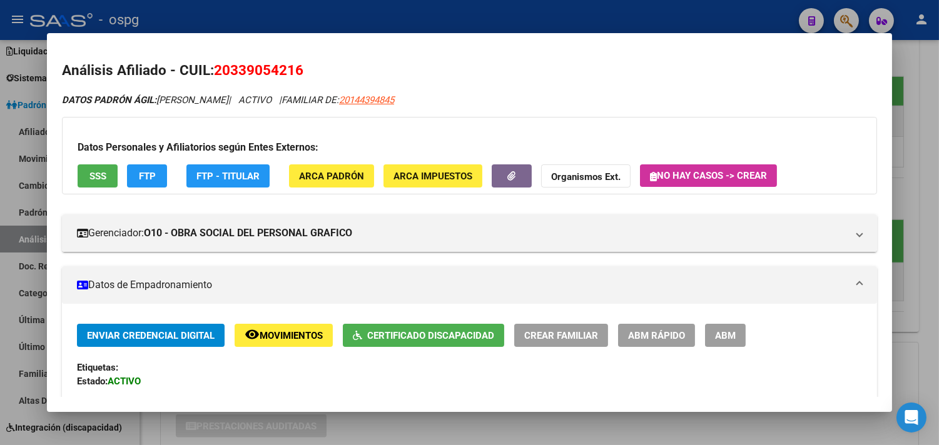
click at [430, 342] on button "Certificado Discapacidad" at bounding box center [423, 335] width 161 height 23
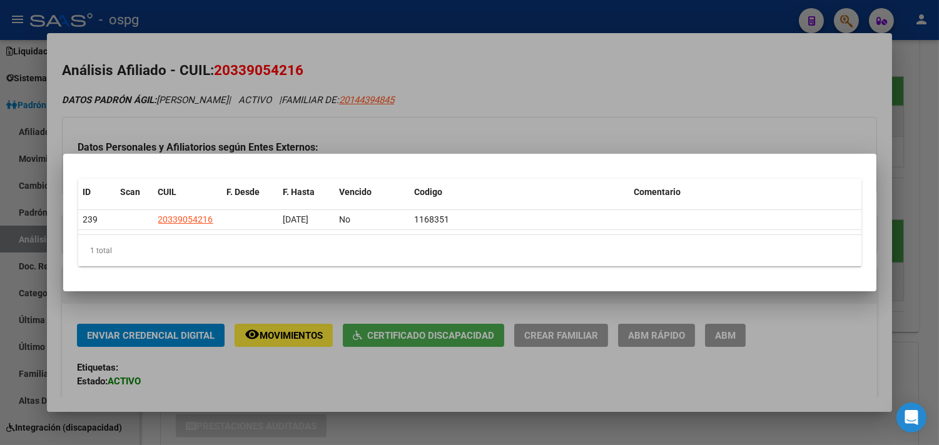
click at [444, 426] on div at bounding box center [469, 222] width 939 height 445
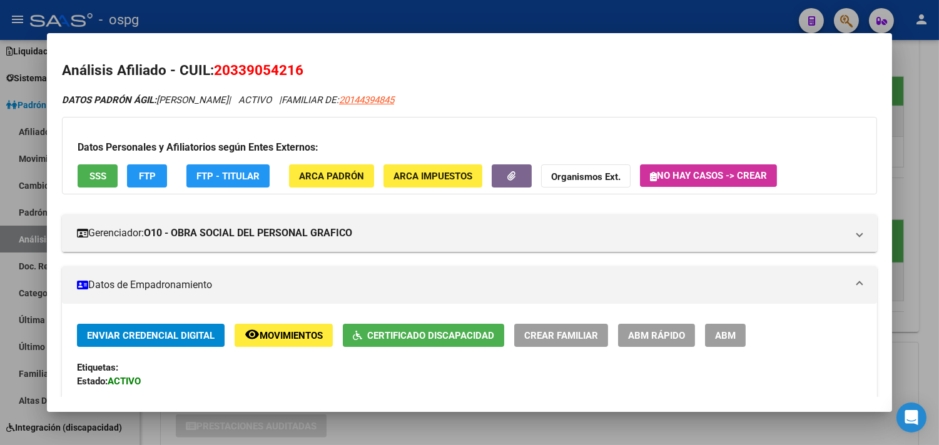
click at [444, 427] on div at bounding box center [469, 222] width 939 height 445
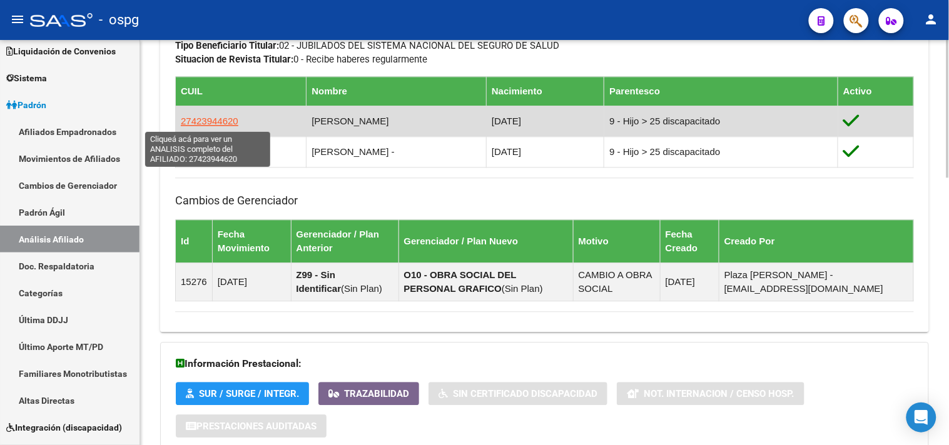
click at [226, 126] on span "27423944620" at bounding box center [210, 121] width 58 height 11
type textarea "27423944620"
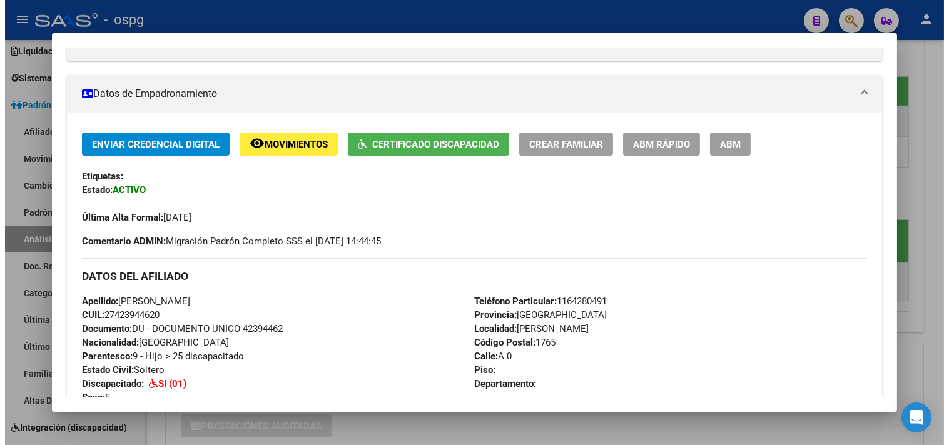
scroll to position [139, 0]
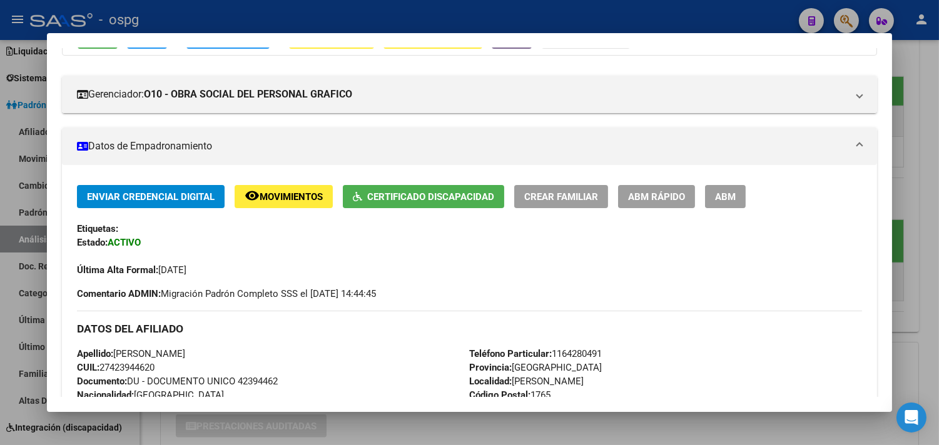
drag, startPoint x: 924, startPoint y: 82, endPoint x: 754, endPoint y: 20, distance: 181.6
click at [926, 84] on div at bounding box center [469, 222] width 939 height 445
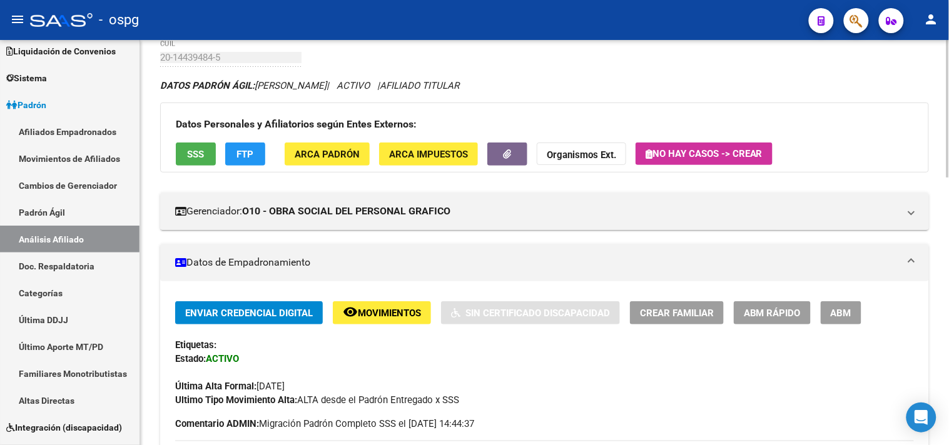
scroll to position [0, 0]
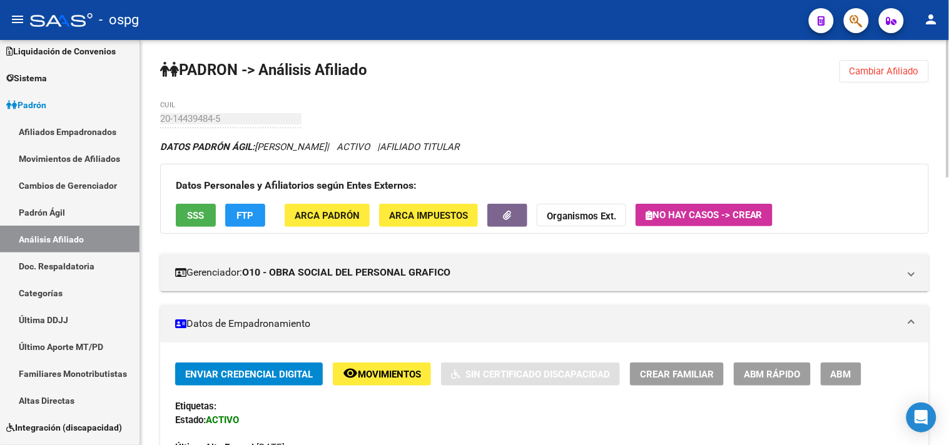
click at [884, 64] on button "Cambiar Afiliado" at bounding box center [883, 71] width 89 height 23
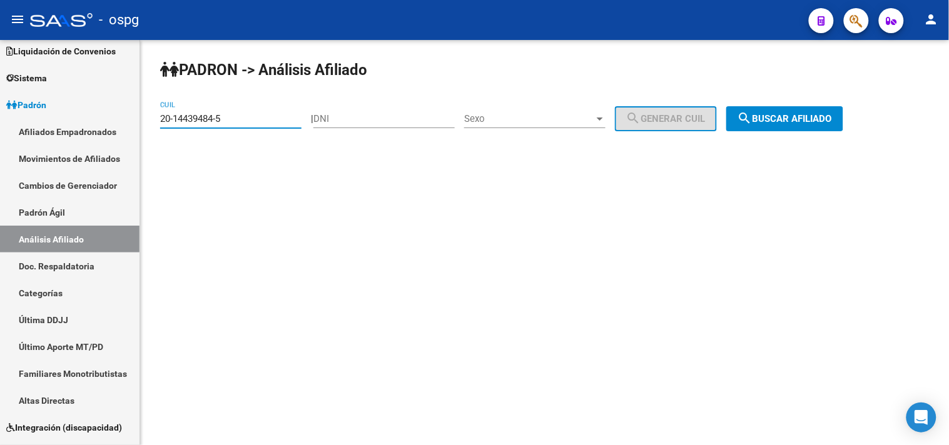
drag, startPoint x: 165, startPoint y: 115, endPoint x: 428, endPoint y: 114, distance: 263.3
click at [151, 115] on div "PADRON -> Análisis Afiliado 20-14439484-5 CUIL | DNI Sexo Sexo search Generar C…" at bounding box center [544, 105] width 809 height 131
paste input "8368485-0"
type input "20-18368485-0"
click at [843, 106] on div "PADRON -> Análisis Afiliado 20-18368485-0 CUIL | DNI Sexo Sexo search Generar C…" at bounding box center [544, 105] width 809 height 131
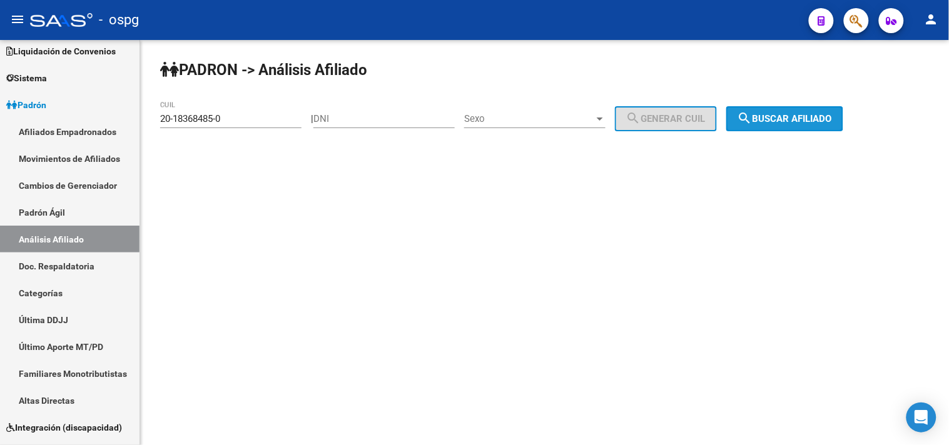
drag, startPoint x: 828, startPoint y: 116, endPoint x: 748, endPoint y: 108, distance: 80.5
click at [823, 119] on span "search Buscar afiliado" at bounding box center [784, 118] width 94 height 11
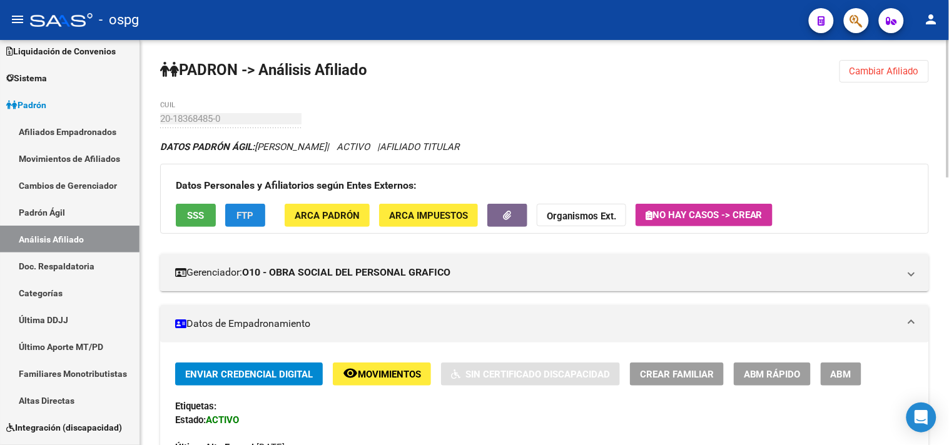
click at [240, 213] on span "FTP" at bounding box center [245, 215] width 17 height 11
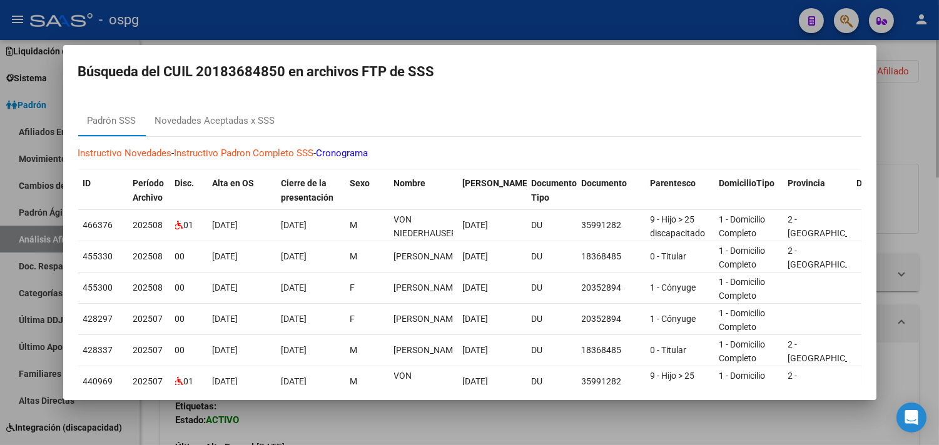
drag, startPoint x: 911, startPoint y: 141, endPoint x: 824, endPoint y: 83, distance: 105.0
click at [911, 141] on div at bounding box center [469, 222] width 939 height 445
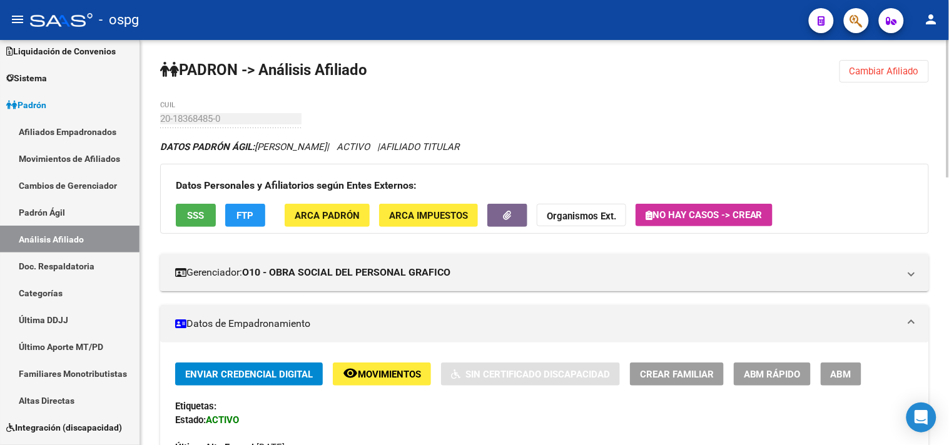
click at [602, 219] on strong "Organismos Ext." at bounding box center [581, 216] width 69 height 11
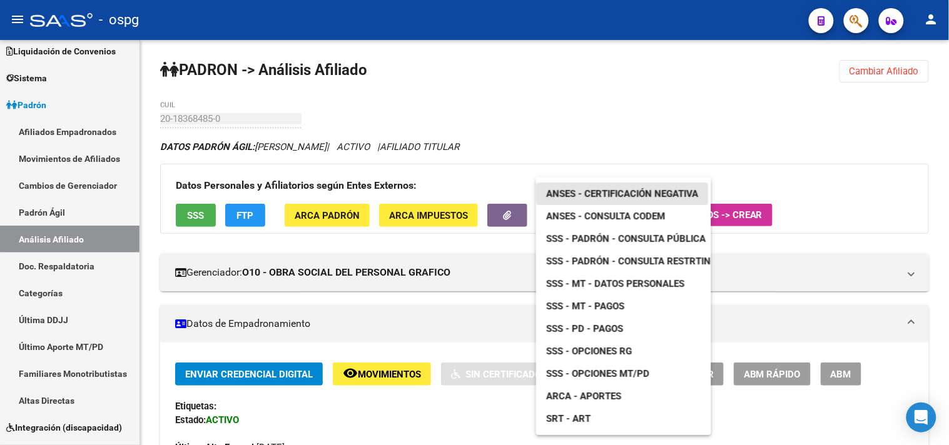
click at [603, 196] on span "ANSES - Certificación Negativa" at bounding box center [622, 193] width 152 height 11
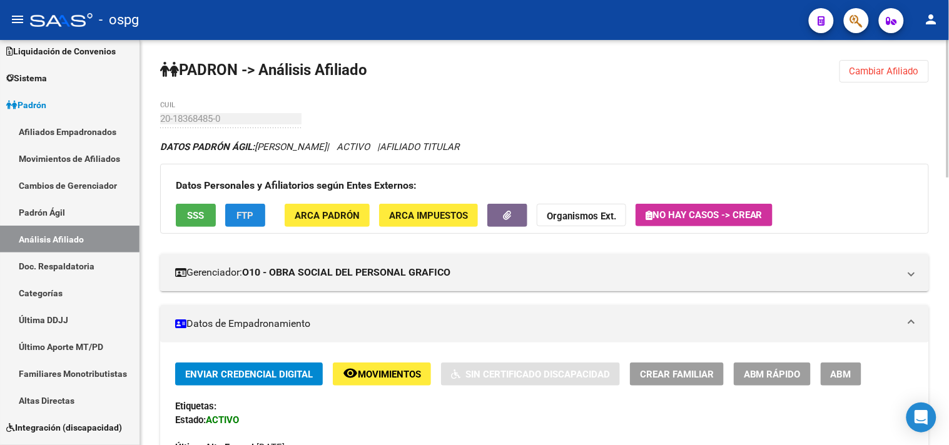
click at [250, 208] on button "FTP" at bounding box center [245, 215] width 40 height 23
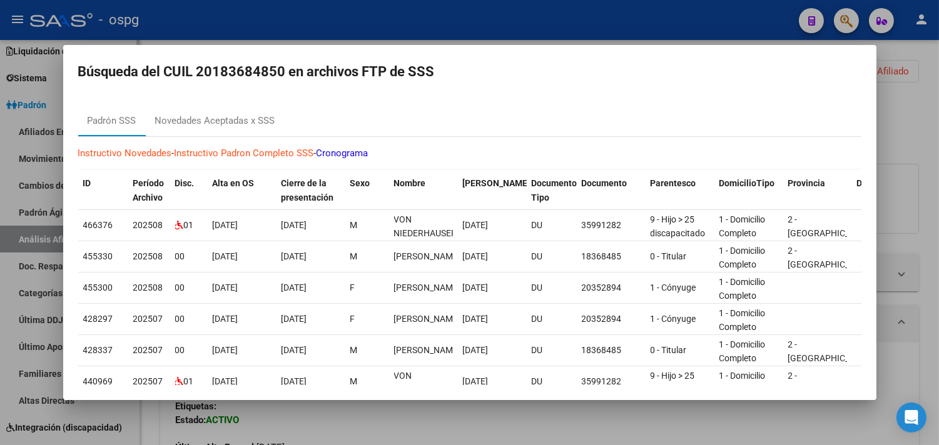
drag, startPoint x: 338, startPoint y: 438, endPoint x: 116, endPoint y: 413, distance: 223.5
click at [339, 438] on div at bounding box center [469, 222] width 939 height 445
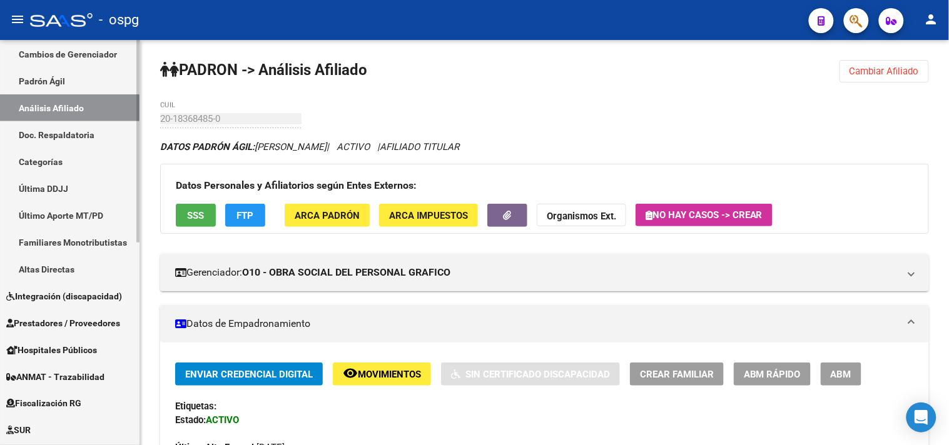
scroll to position [405, 0]
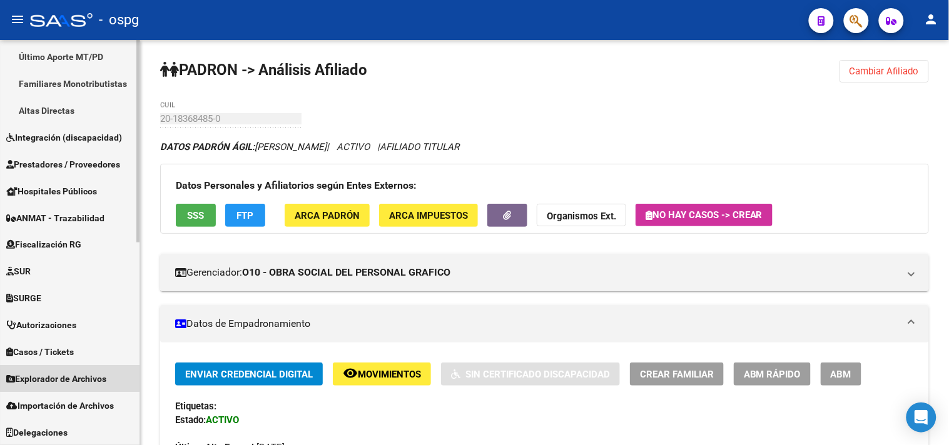
click at [84, 378] on span "Explorador de Archivos" at bounding box center [56, 380] width 100 height 14
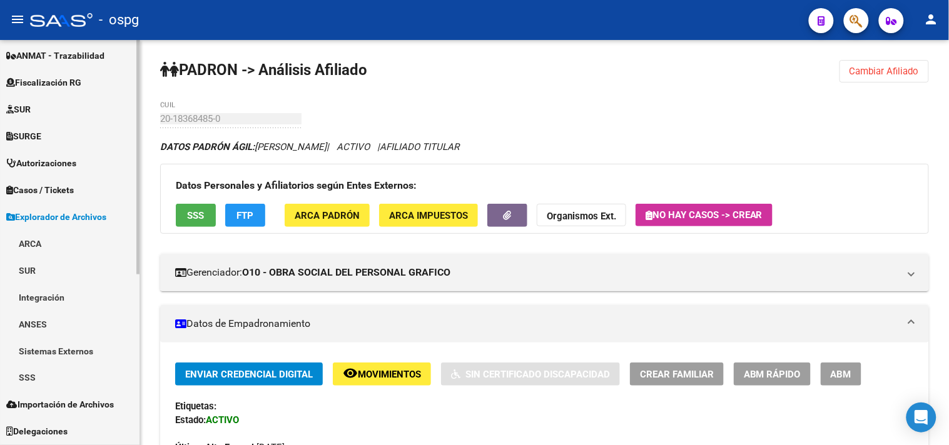
scroll to position [271, 0]
click at [40, 379] on link "SSS" at bounding box center [69, 378] width 139 height 27
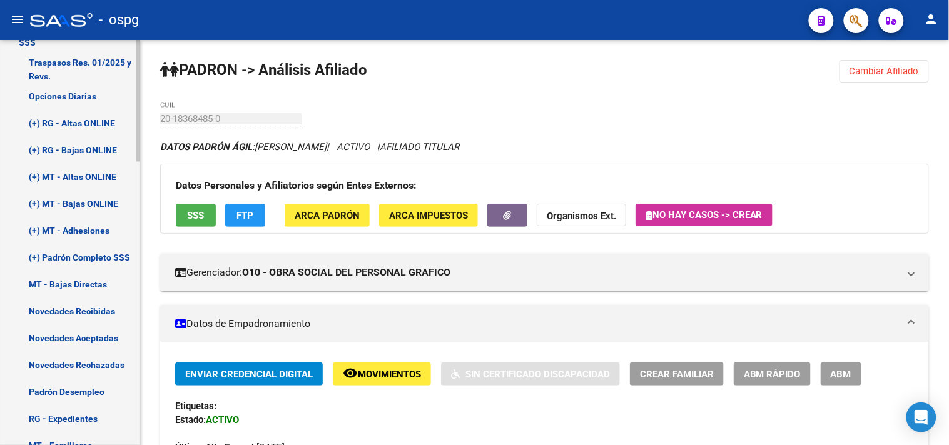
scroll to position [619, 0]
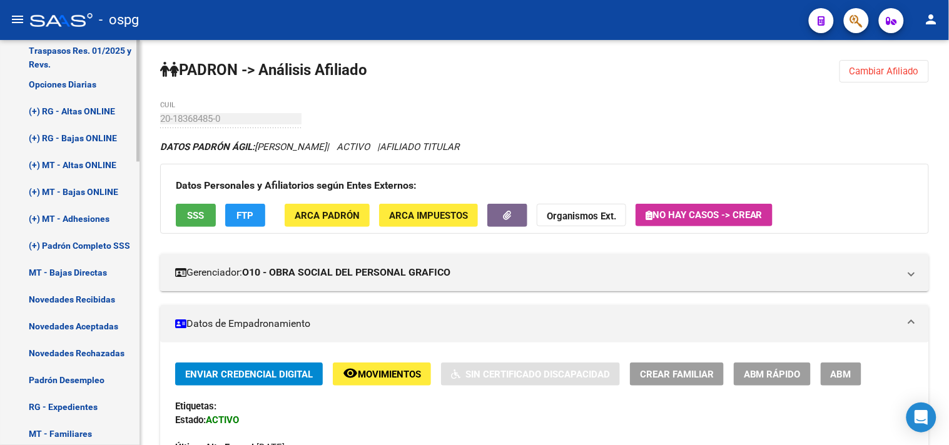
click at [51, 300] on link "Novedades Recibidas" at bounding box center [69, 299] width 139 height 27
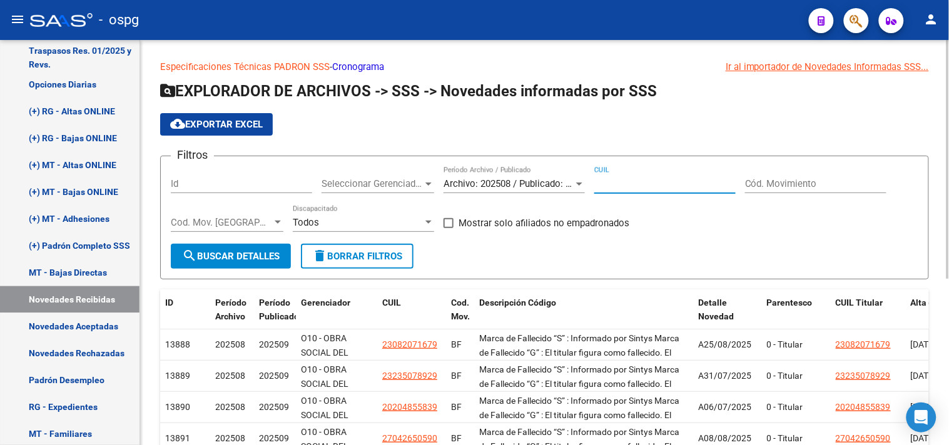
paste input "18-368485"
click at [596, 182] on input "18-368485" at bounding box center [664, 183] width 141 height 11
click at [659, 186] on input "20-18368485" at bounding box center [664, 183] width 141 height 11
type input "20-18368485-0"
click at [232, 256] on span "search Buscar Detalles" at bounding box center [231, 256] width 98 height 11
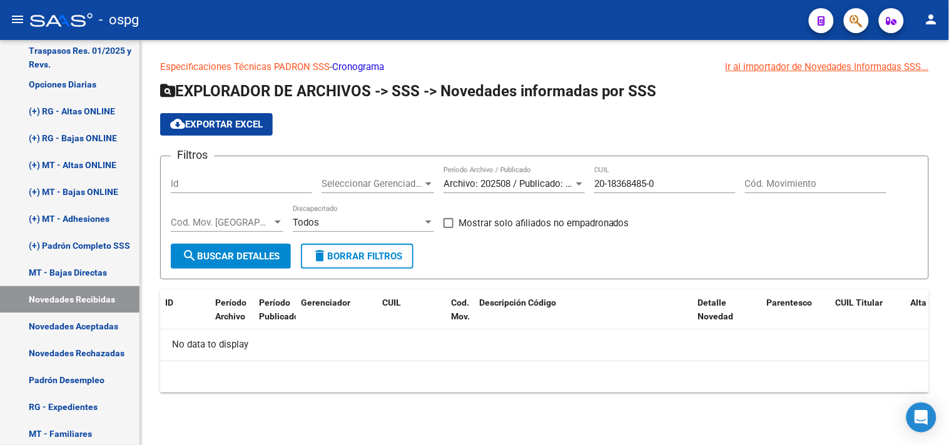
click at [579, 180] on div at bounding box center [579, 184] width 11 height 10
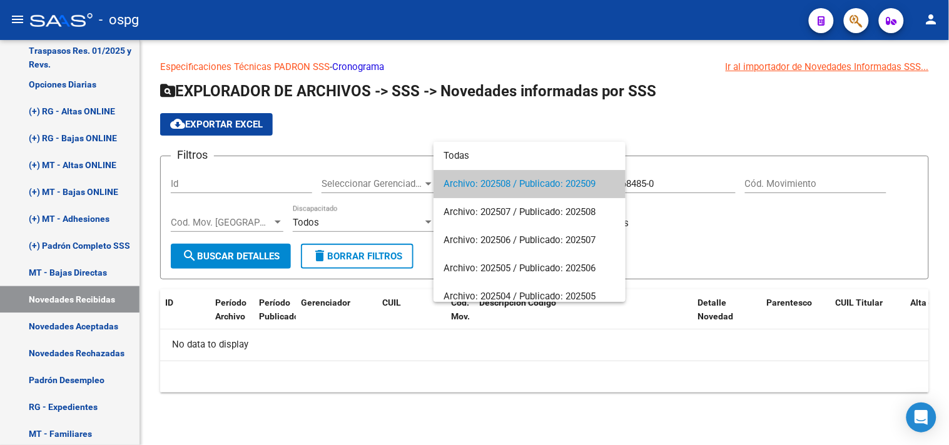
click at [739, 254] on div at bounding box center [474, 222] width 949 height 445
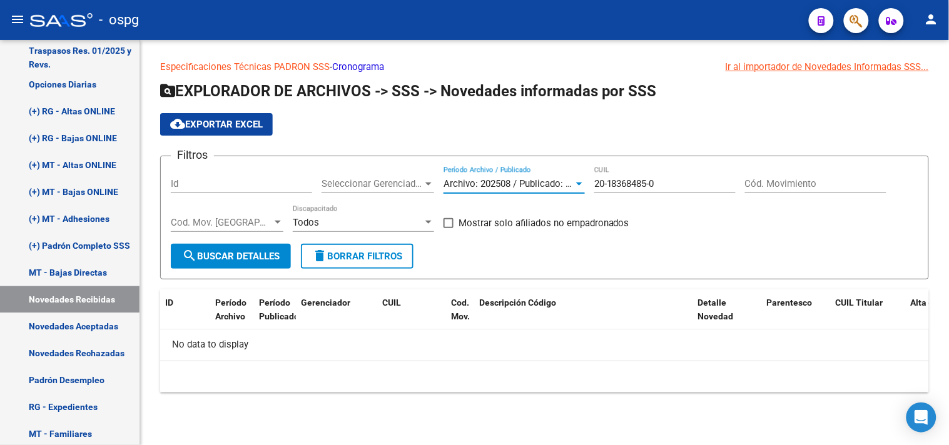
click at [579, 185] on div at bounding box center [579, 184] width 6 height 3
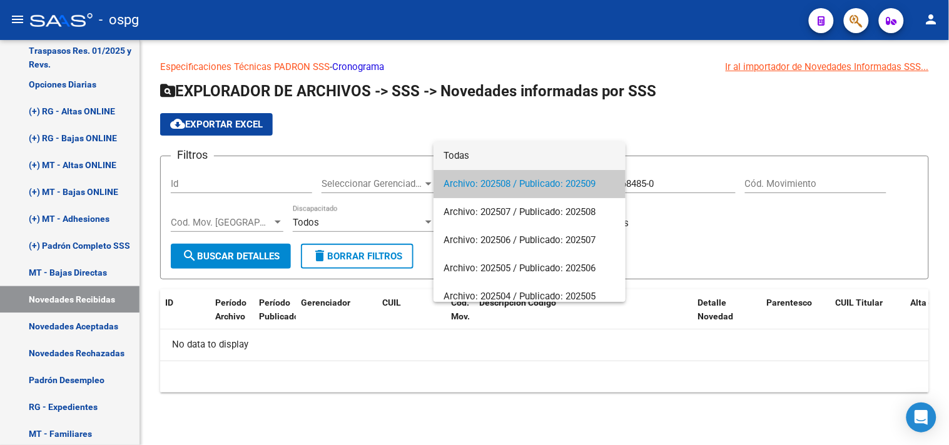
click at [497, 153] on span "Todas" at bounding box center [529, 156] width 172 height 28
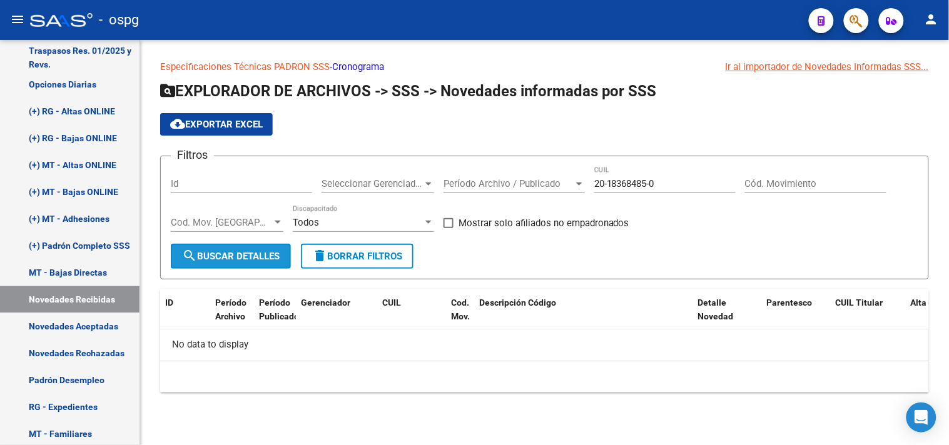
click at [214, 261] on button "search Buscar Detalles" at bounding box center [231, 256] width 120 height 25
click at [78, 383] on link "Padrón Desempleo" at bounding box center [69, 380] width 139 height 27
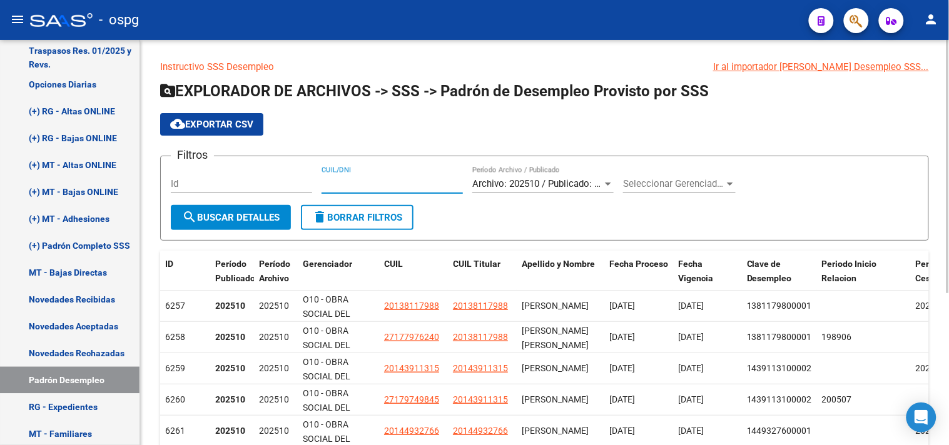
paste input "18368485"
type input "18368485"
click at [232, 220] on span "search Buscar Detalles" at bounding box center [231, 217] width 98 height 11
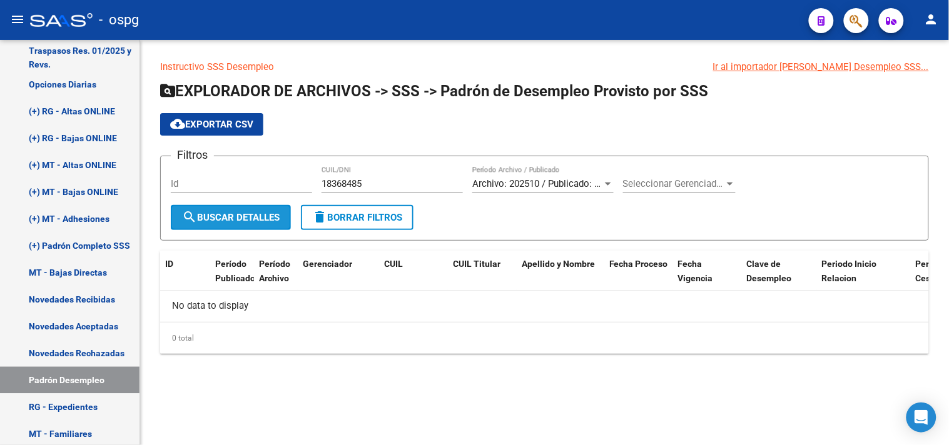
click at [232, 219] on span "search Buscar Detalles" at bounding box center [231, 217] width 98 height 11
click at [580, 181] on span "Archivo: 202510 / Publicado: 202509" at bounding box center [548, 183] width 152 height 11
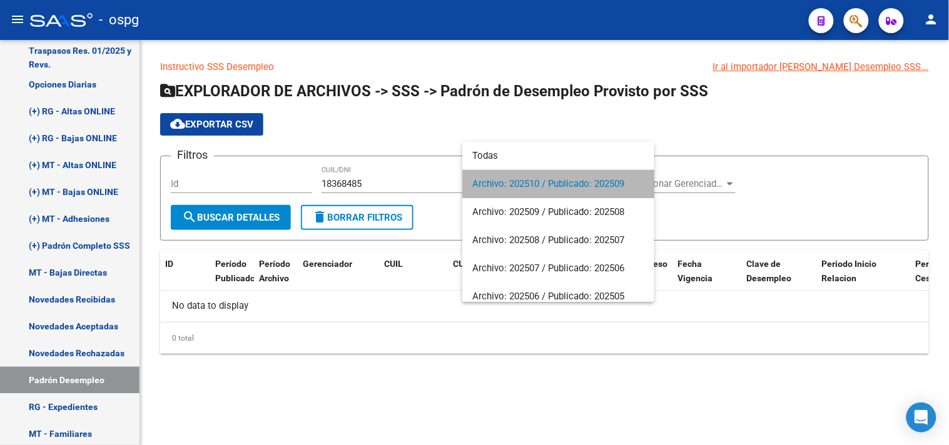
click at [580, 180] on span "Archivo: 202510 / Publicado: 202509" at bounding box center [558, 184] width 172 height 28
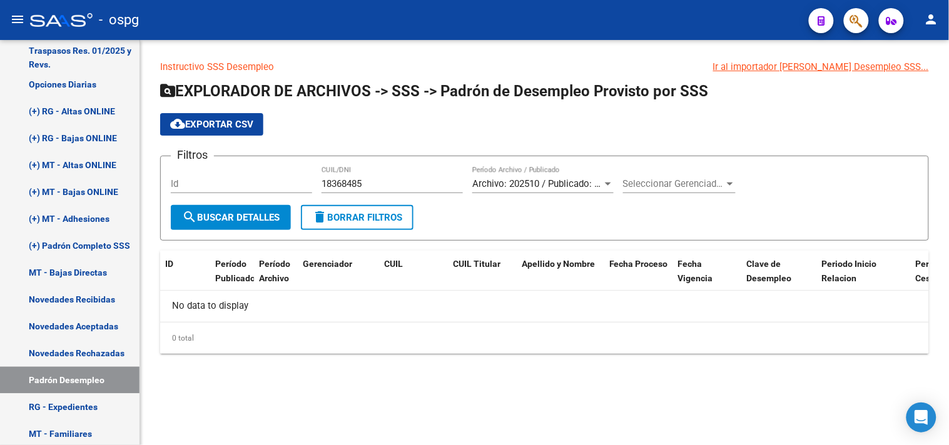
drag, startPoint x: 697, startPoint y: 129, endPoint x: 337, endPoint y: 123, distance: 360.3
click at [697, 129] on div "cloud_download Exportar CSV" at bounding box center [544, 124] width 769 height 23
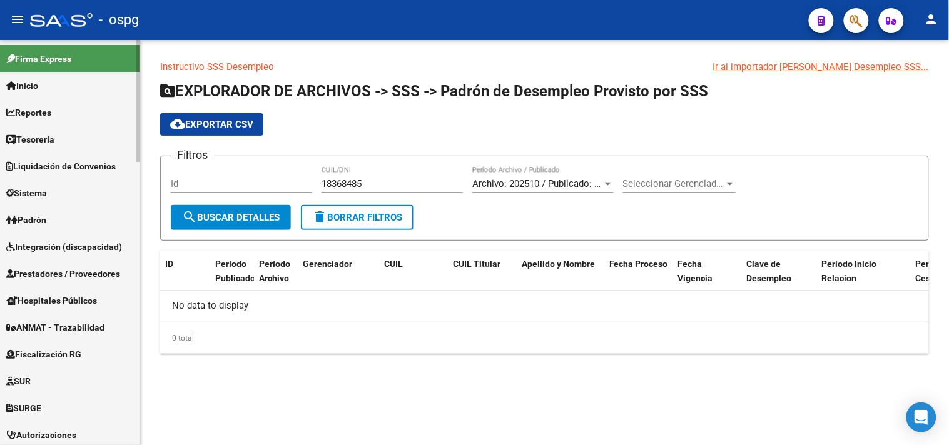
click at [42, 211] on link "Padrón" at bounding box center [69, 219] width 139 height 27
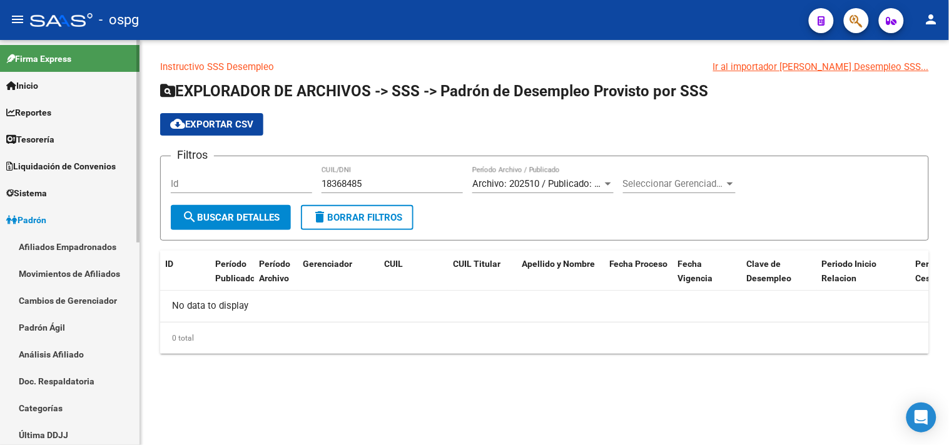
click at [51, 358] on link "Análisis Afiliado" at bounding box center [69, 354] width 139 height 27
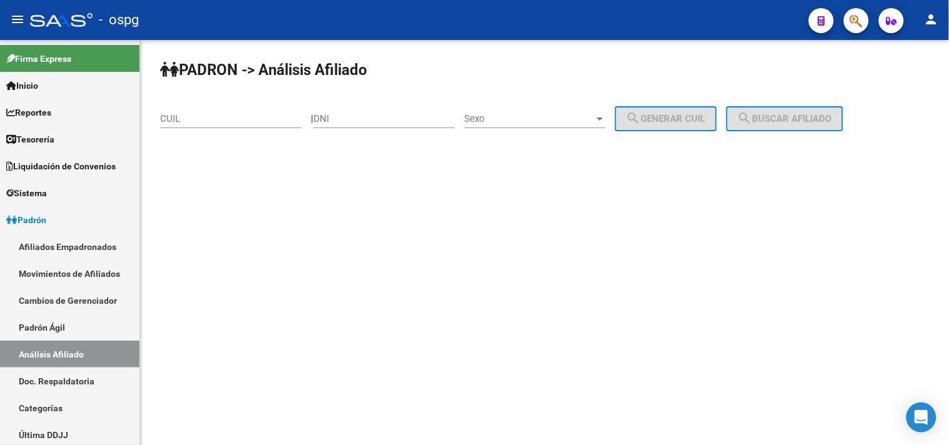
drag, startPoint x: 240, startPoint y: 123, endPoint x: 243, endPoint y: 116, distance: 7.3
click at [236, 122] on input "CUIL" at bounding box center [230, 118] width 141 height 11
paste input "20-14056279-4"
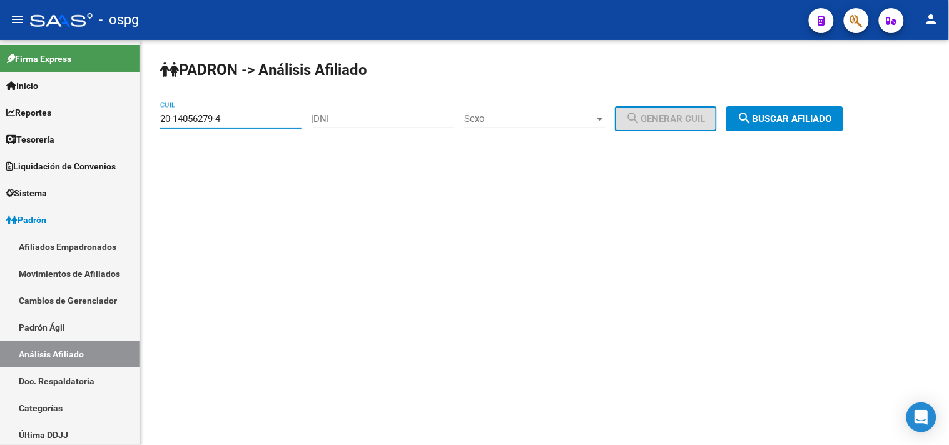
type input "20-14056279-4"
click at [783, 120] on span "search Buscar afiliado" at bounding box center [784, 118] width 94 height 11
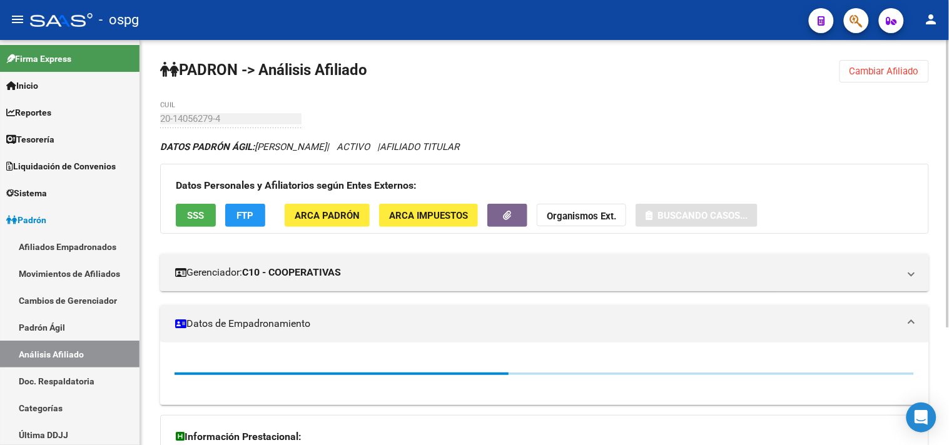
click at [210, 220] on button "SSS" at bounding box center [196, 215] width 40 height 23
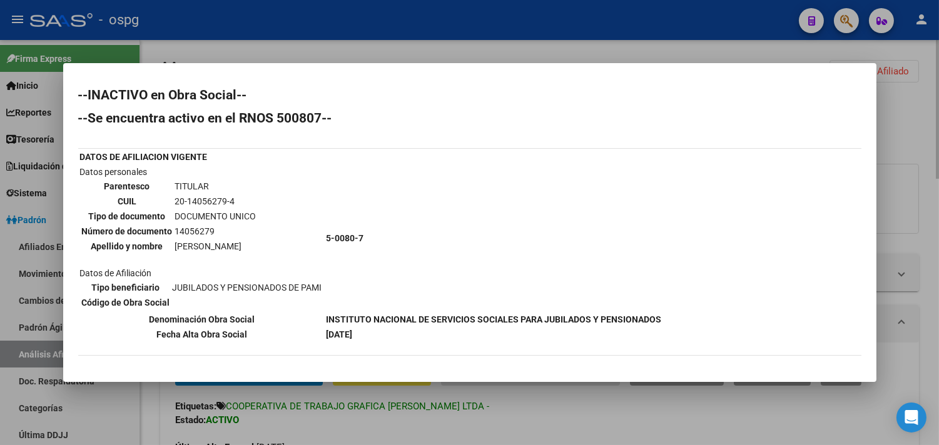
click at [603, 423] on div at bounding box center [469, 222] width 939 height 445
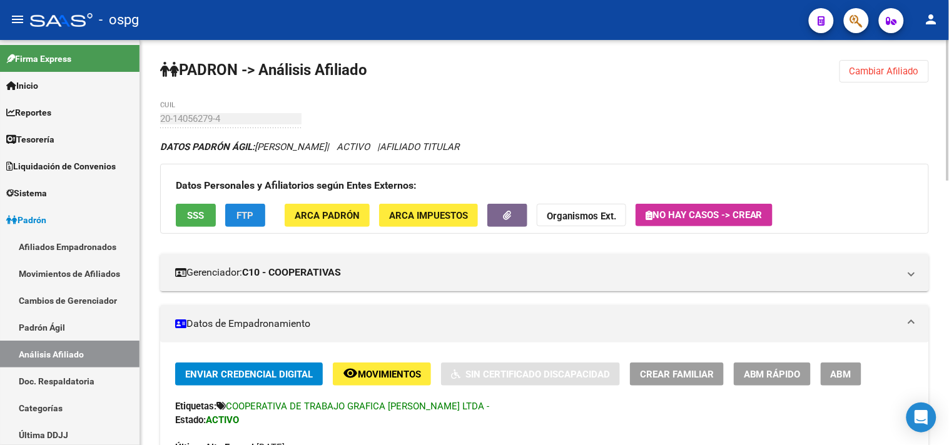
click at [253, 210] on span "FTP" at bounding box center [245, 215] width 17 height 11
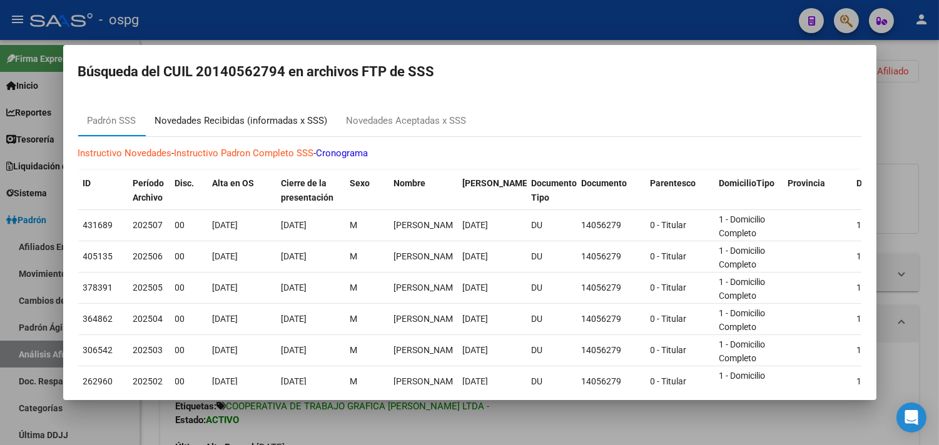
click at [242, 115] on div "Novedades Recibidas (informadas x SSS)" at bounding box center [241, 121] width 173 height 14
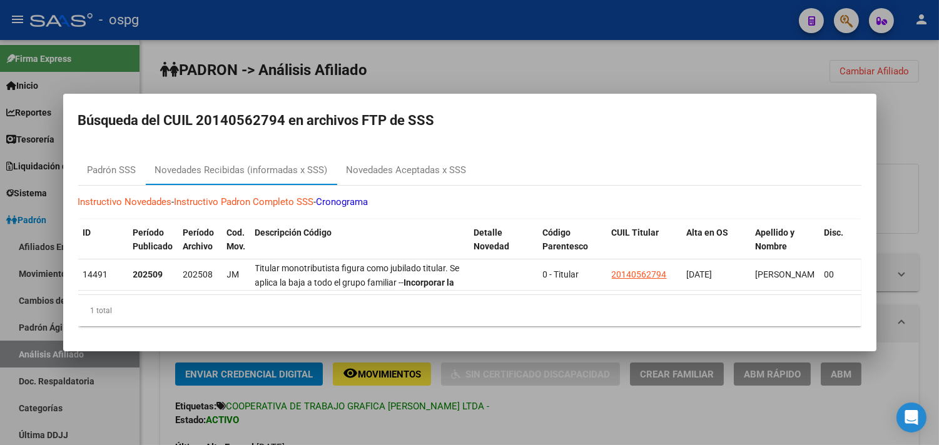
click at [692, 430] on div at bounding box center [469, 222] width 939 height 445
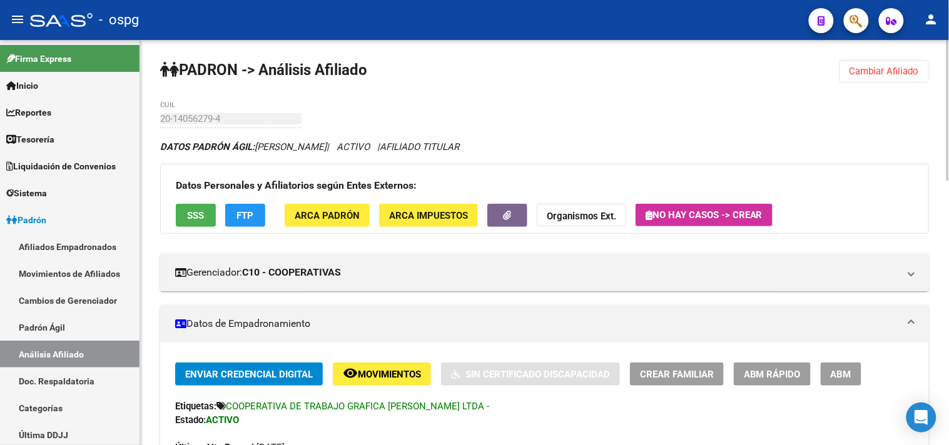
drag, startPoint x: 863, startPoint y: 138, endPoint x: 774, endPoint y: 223, distance: 122.6
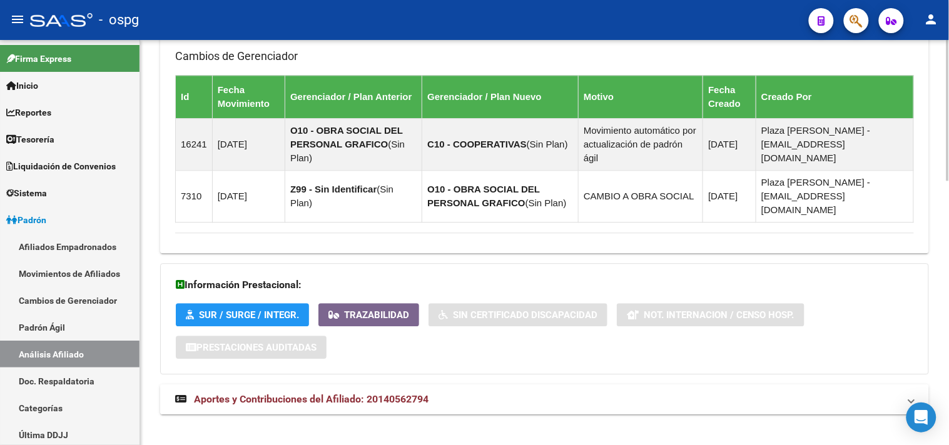
click at [516, 393] on mat-panel-title "Aportes y Contribuciones del Afiliado: 20140562794" at bounding box center [537, 400] width 724 height 14
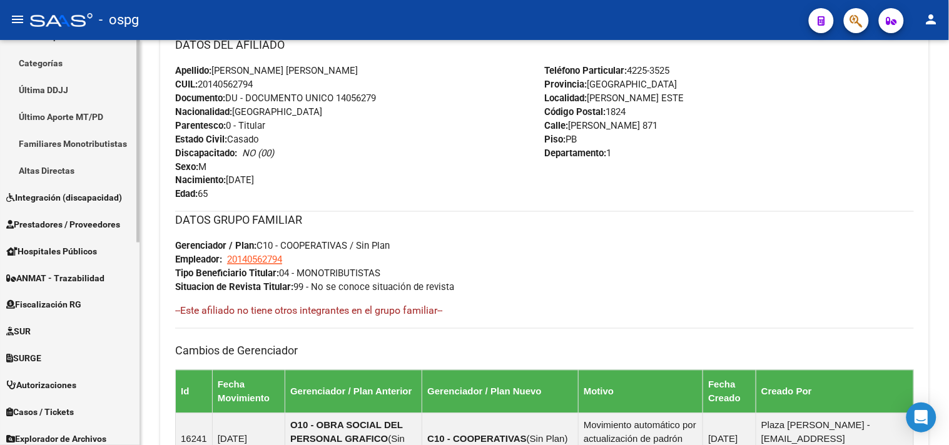
scroll to position [405, 0]
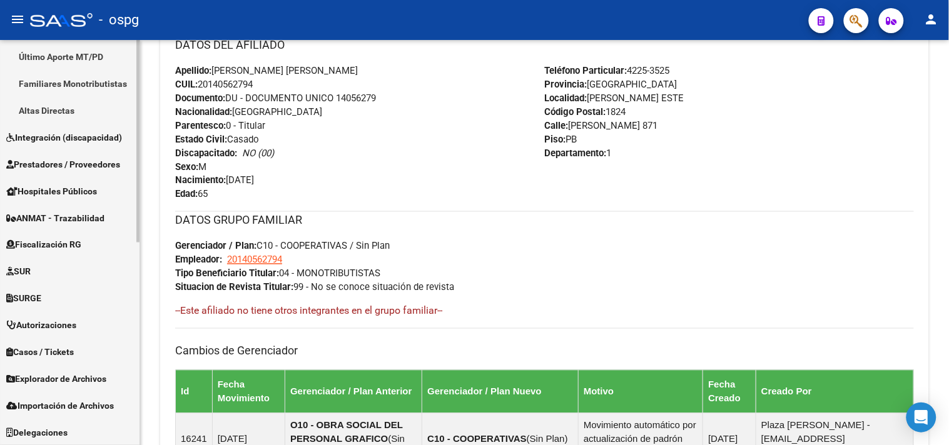
click at [98, 375] on span "Explorador de Archivos" at bounding box center [56, 380] width 100 height 14
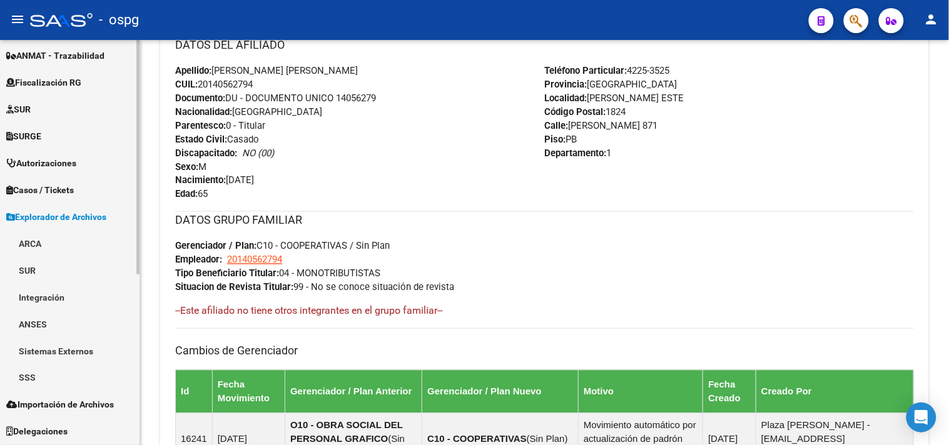
scroll to position [271, 0]
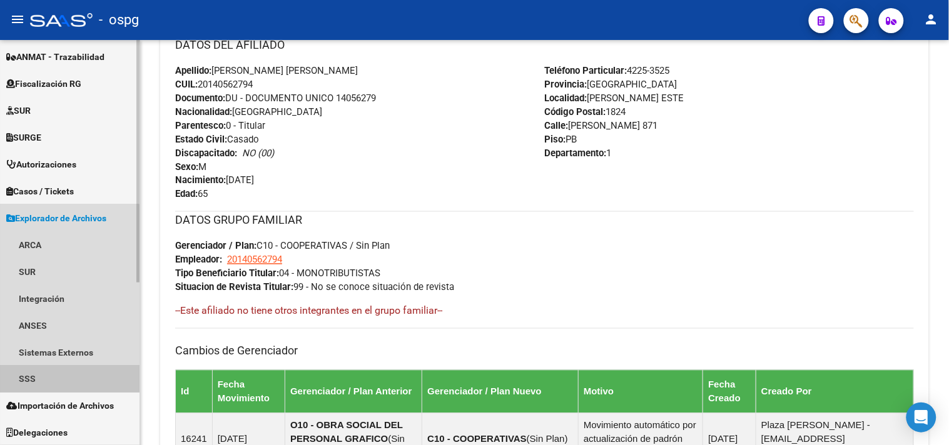
click at [65, 376] on link "SSS" at bounding box center [69, 379] width 139 height 27
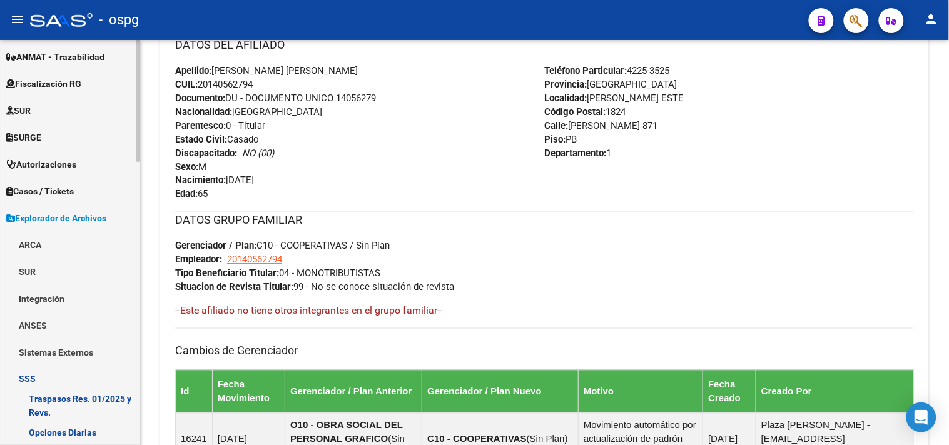
scroll to position [549, 0]
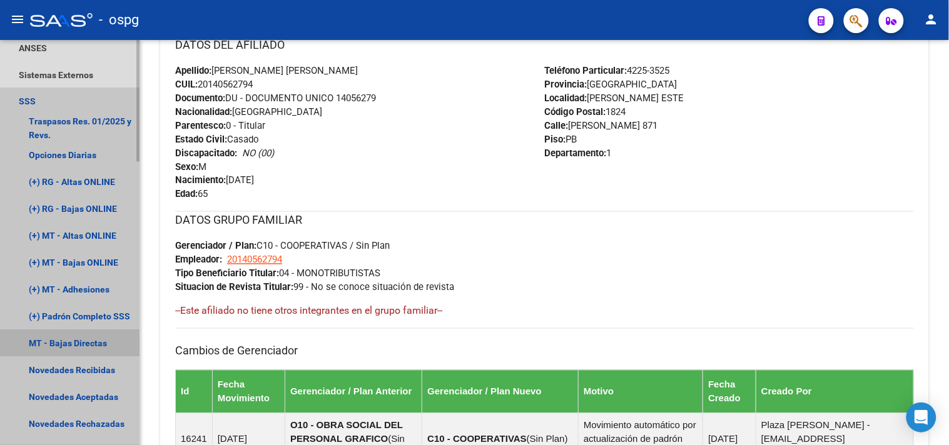
click at [64, 343] on link "MT - Bajas Directas" at bounding box center [69, 343] width 139 height 27
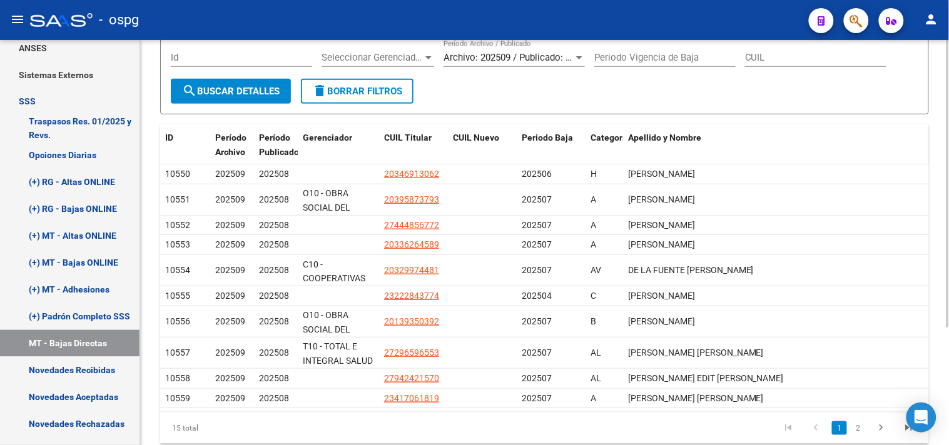
scroll to position [139, 0]
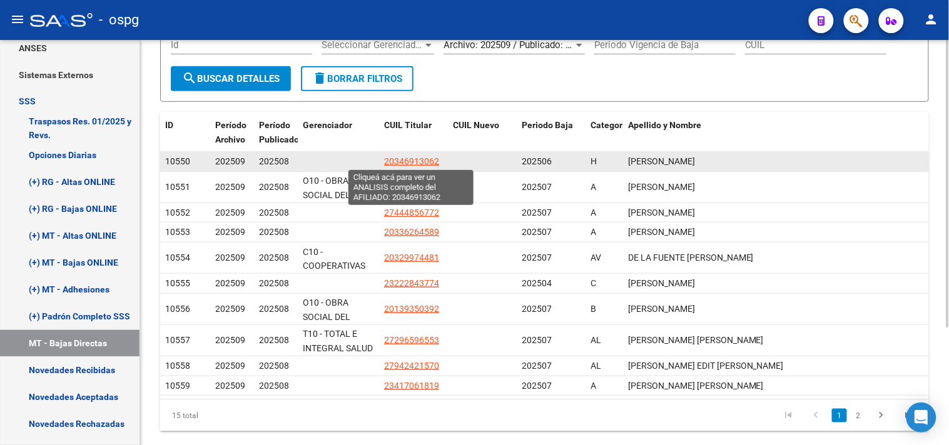
click at [395, 165] on span "20346913062" at bounding box center [411, 161] width 55 height 10
type textarea "20346913062"
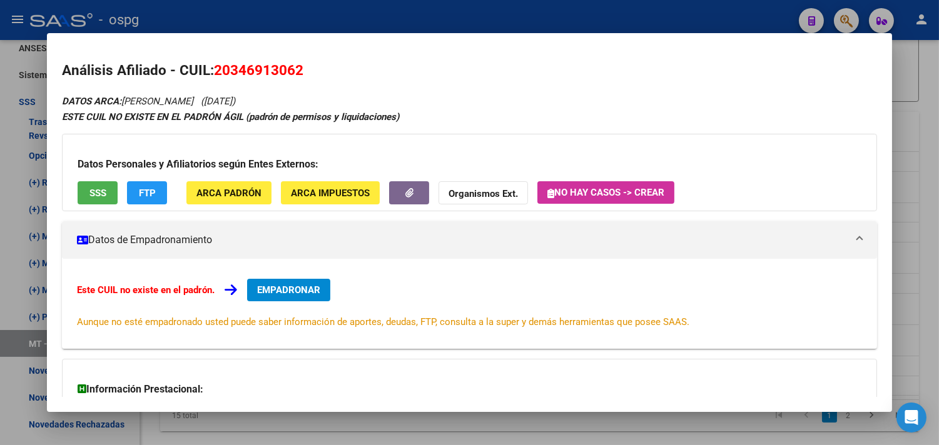
drag, startPoint x: 259, startPoint y: 69, endPoint x: 246, endPoint y: 71, distance: 13.3
click at [301, 77] on h2 "Análisis Afiliado - CUIL: 20346913062" at bounding box center [469, 70] width 815 height 21
click at [927, 133] on div at bounding box center [469, 222] width 939 height 445
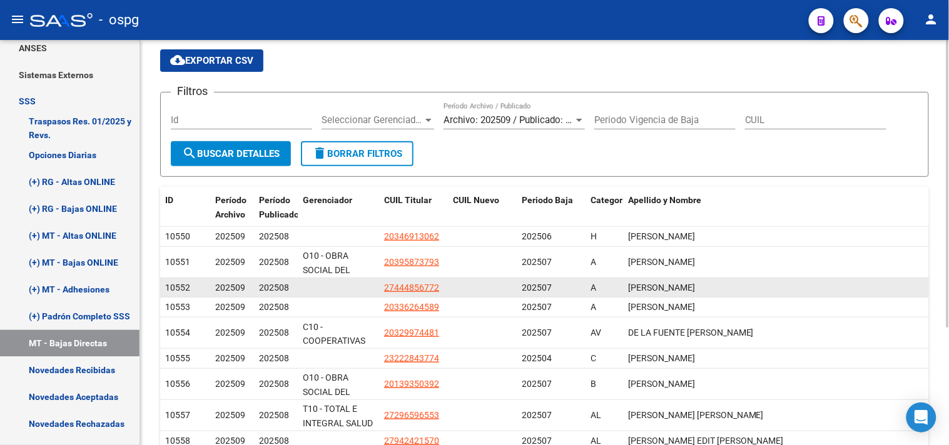
scroll to position [0, 0]
